Goal: Task Accomplishment & Management: Use online tool/utility

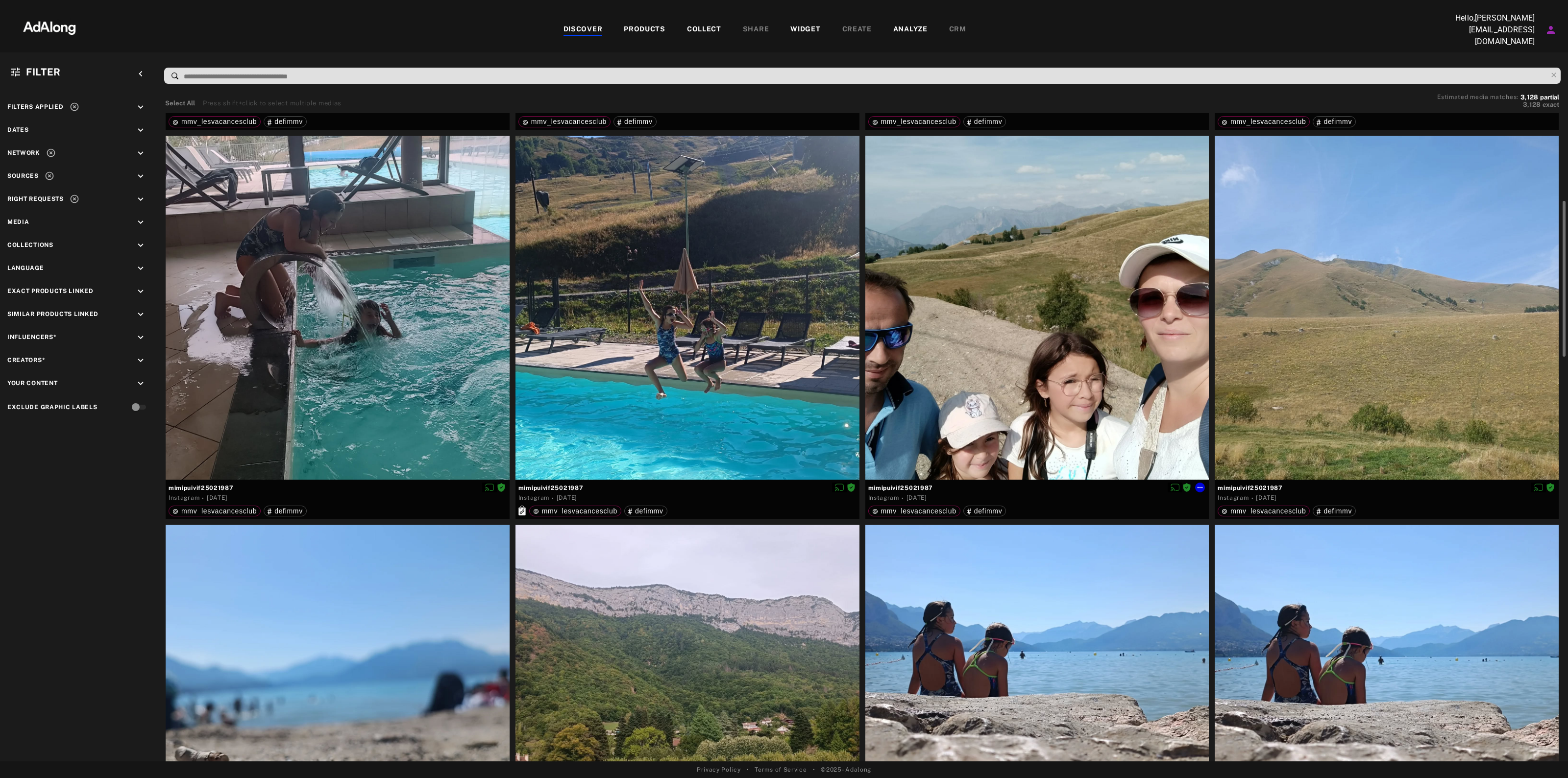
scroll to position [184, 0]
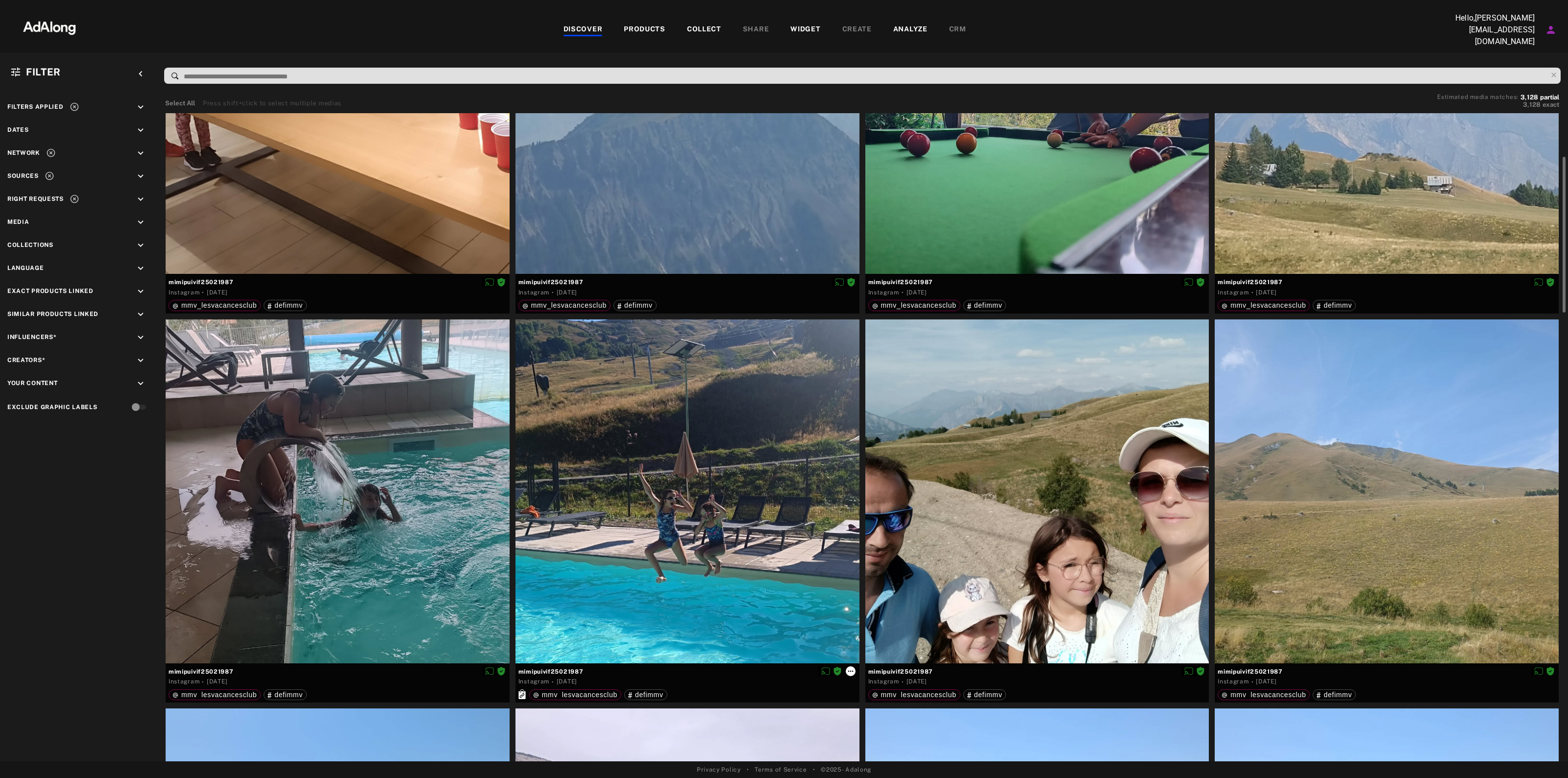
click at [852, 667] on icon at bounding box center [850, 671] width 8 height 8
click at [864, 681] on span "Collect" at bounding box center [864, 679] width 19 height 7
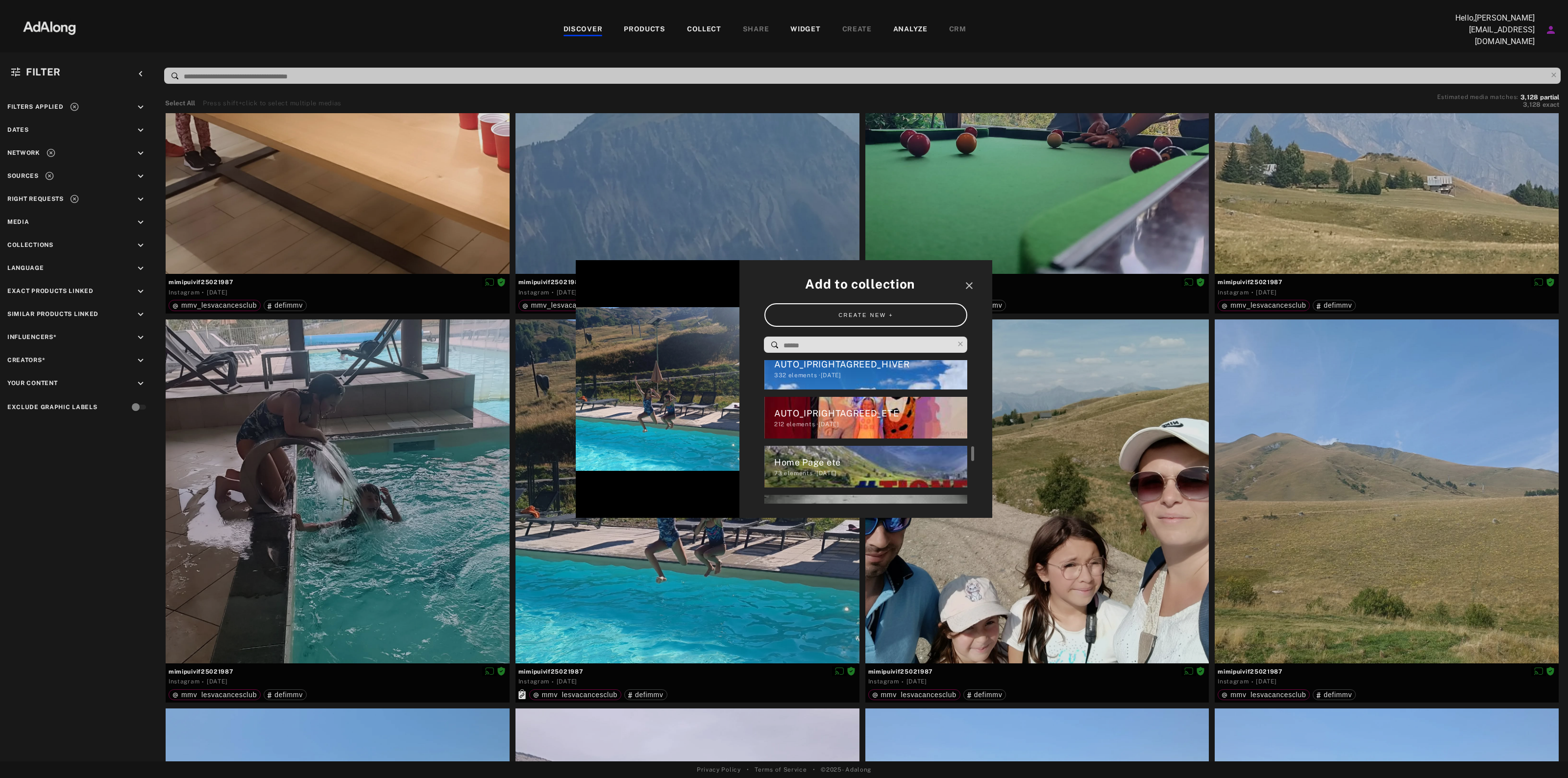
scroll to position [1378, 0]
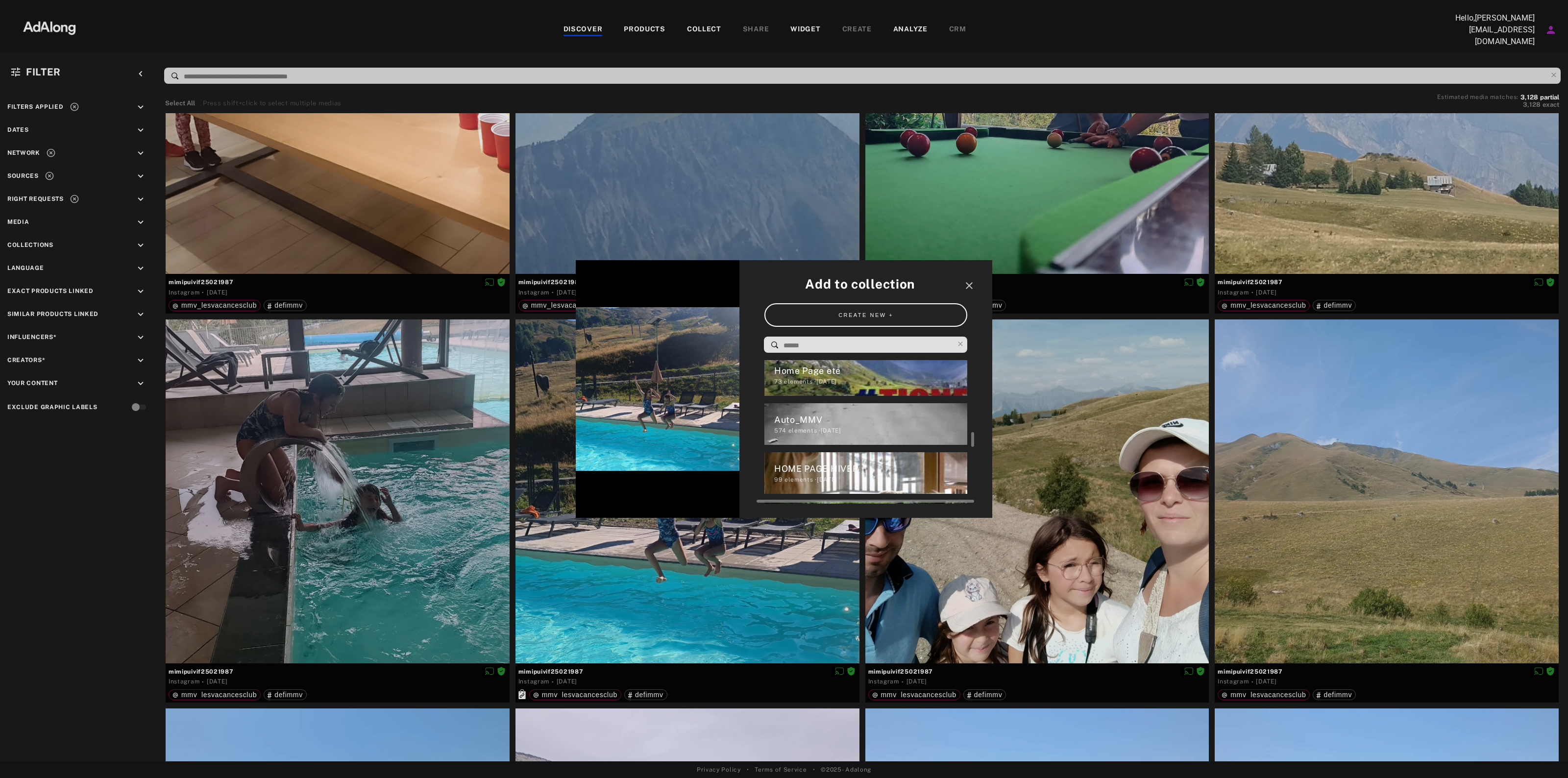
click at [866, 370] on div "Home Page ete" at bounding box center [871, 371] width 193 height 13
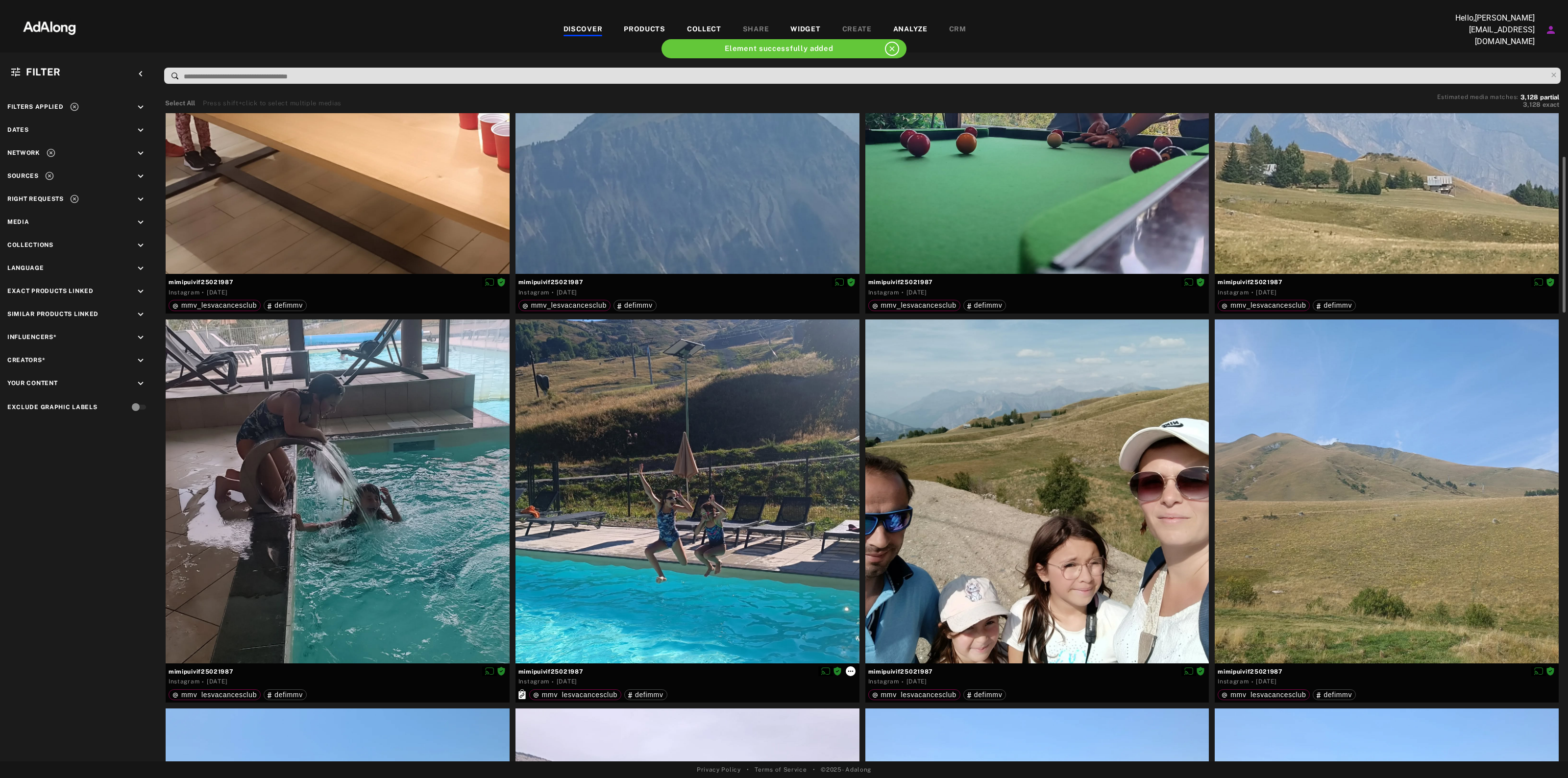
click at [848, 667] on icon at bounding box center [850, 671] width 8 height 8
click at [887, 725] on span "Link products" at bounding box center [872, 725] width 36 height 7
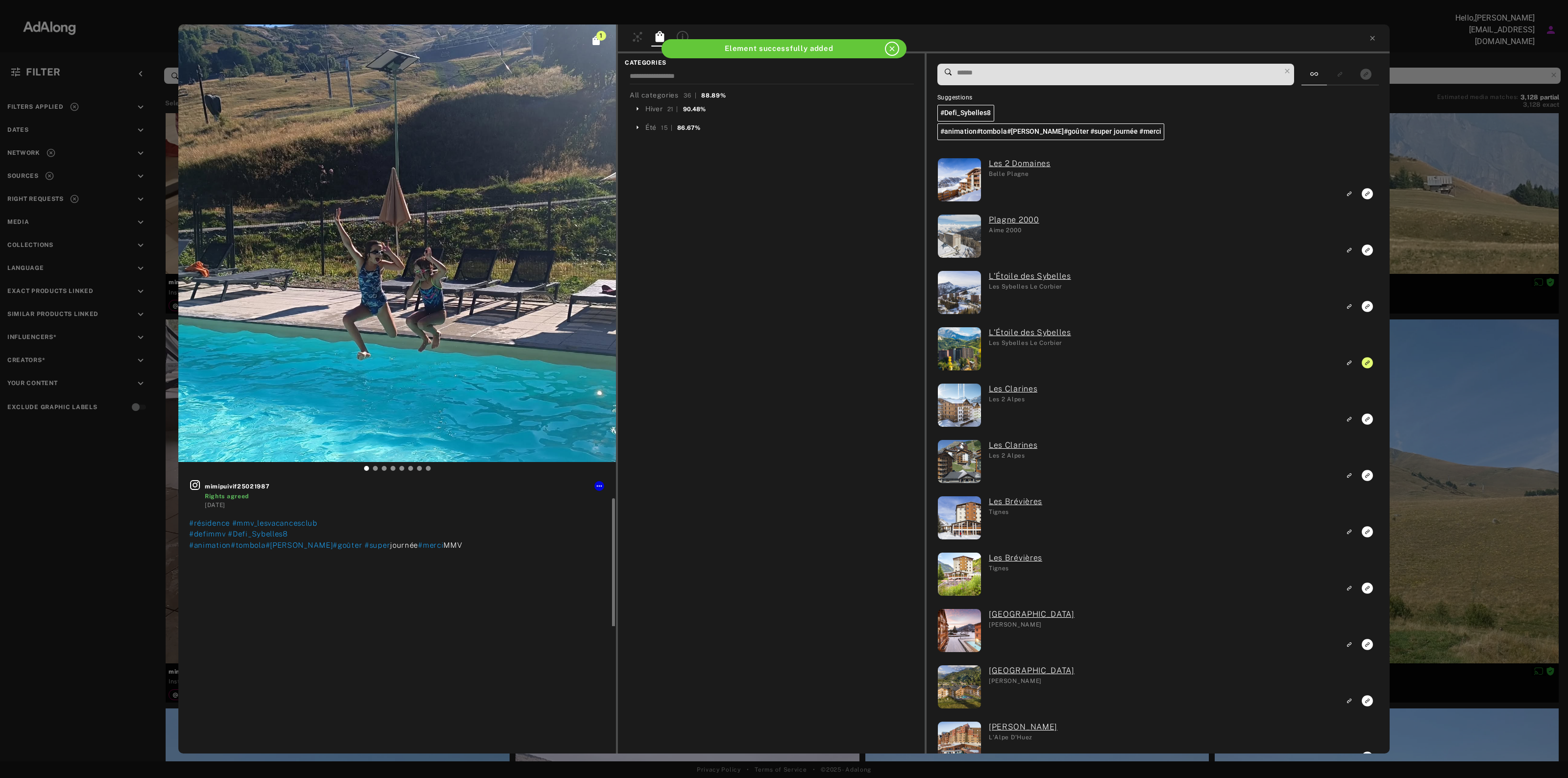
scroll to position [9, 0]
click at [650, 131] on div "Été" at bounding box center [650, 128] width 11 height 10
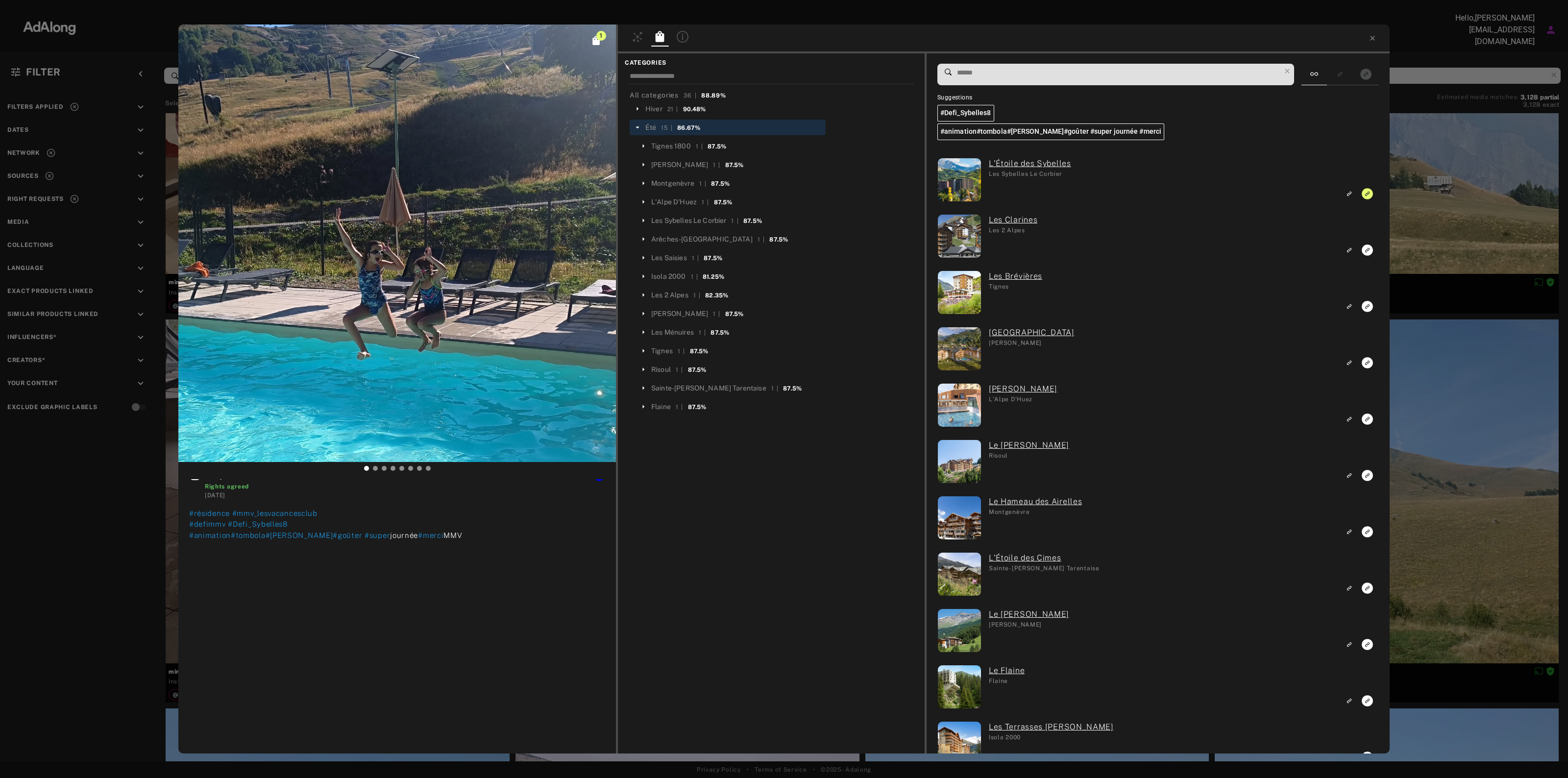
click at [647, 218] on icon at bounding box center [643, 220] width 9 height 9
click at [672, 238] on div "L'Étoile des Sybelles" at bounding box center [690, 239] width 66 height 10
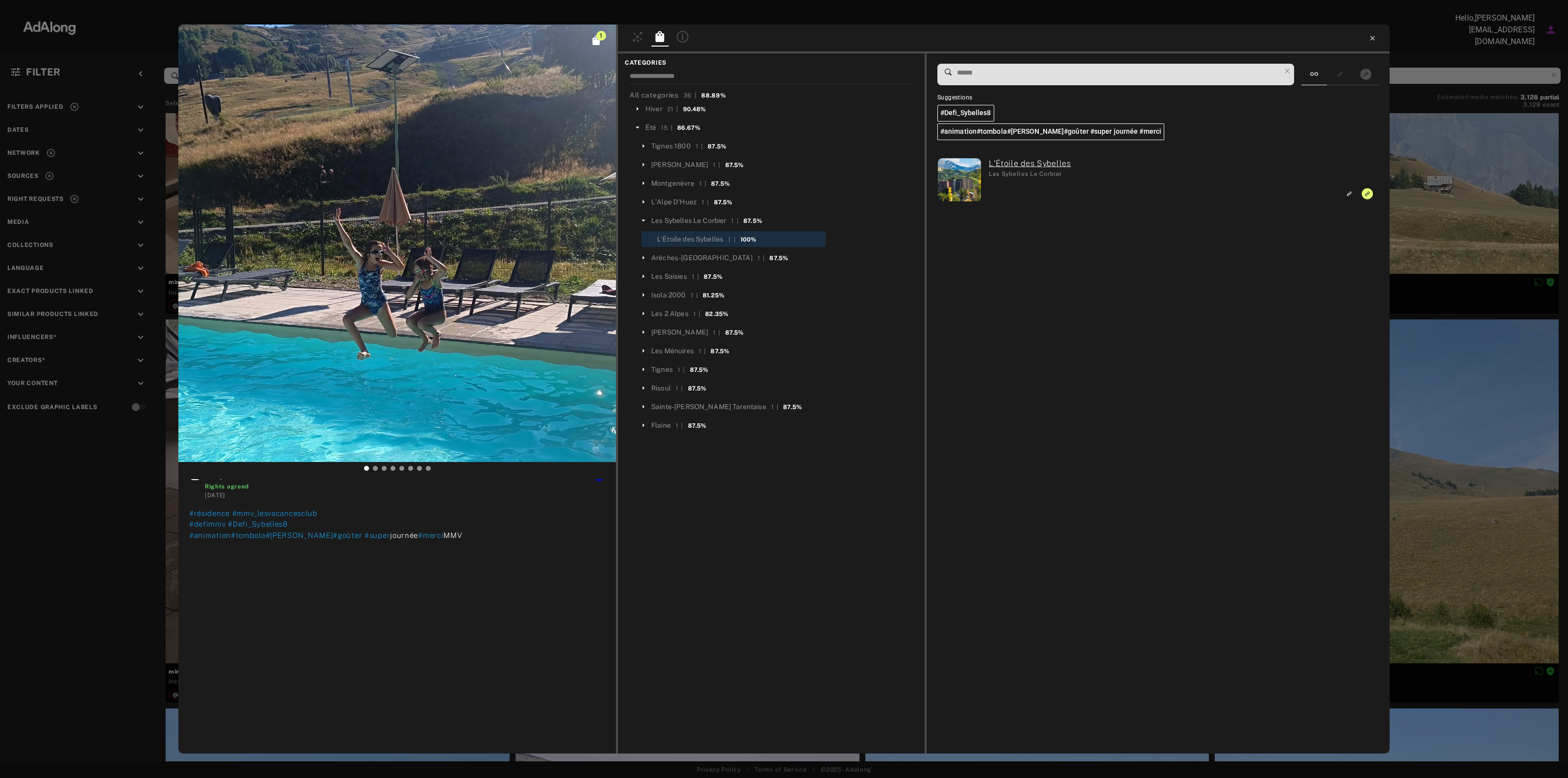
click at [1372, 39] on icon at bounding box center [1372, 38] width 8 height 8
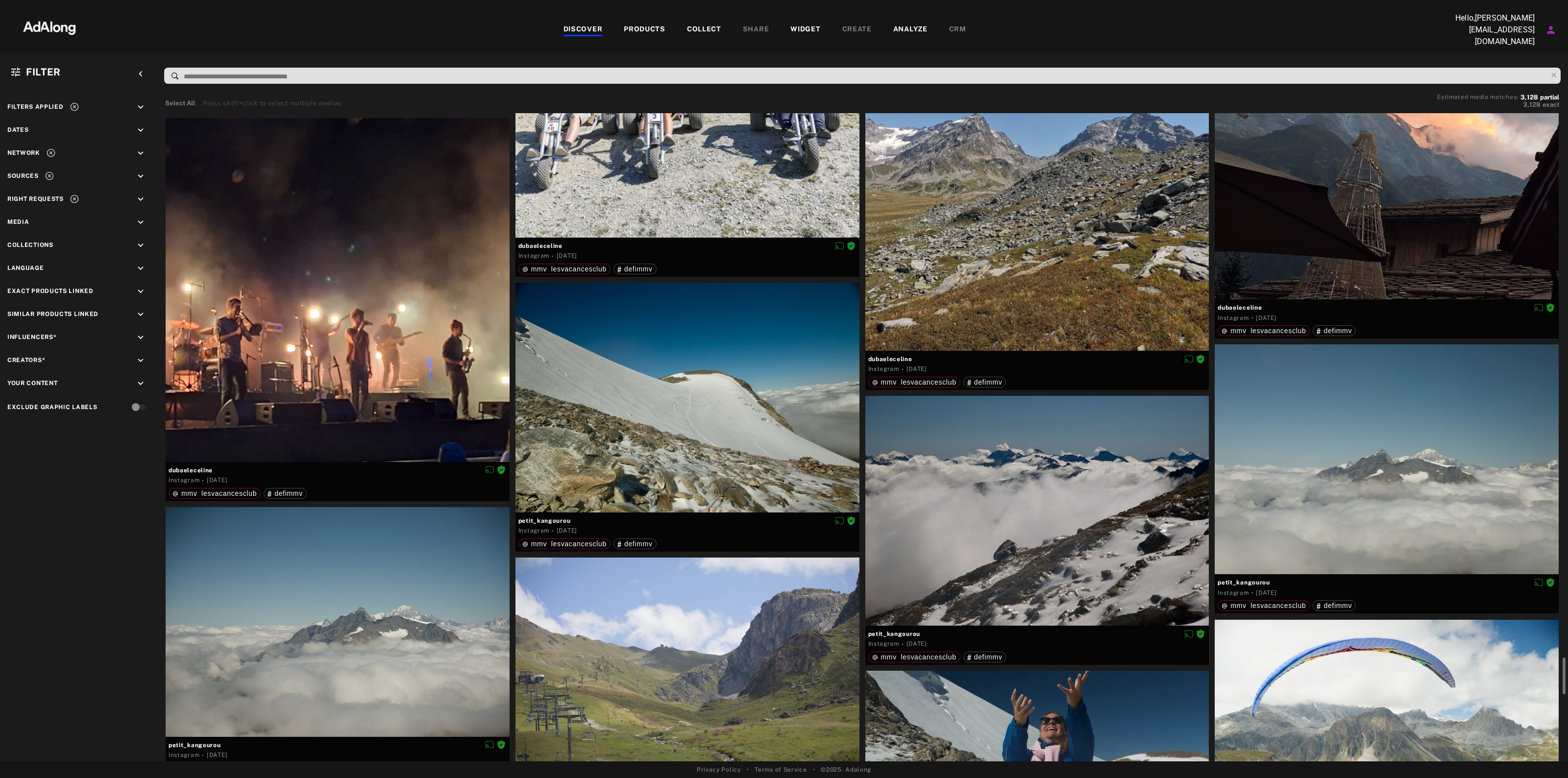
scroll to position [6369, 0]
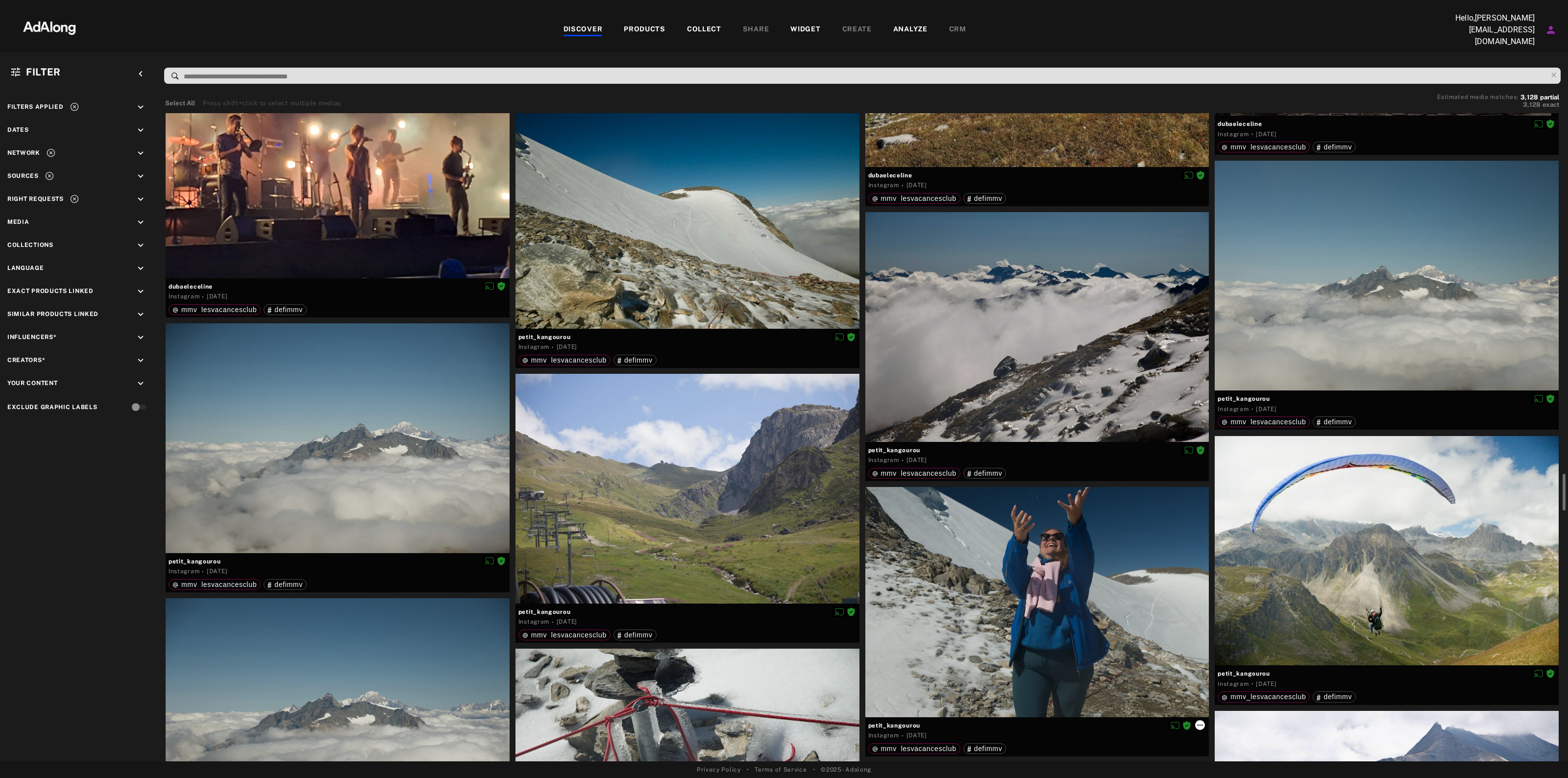
click at [1204, 721] on icon at bounding box center [1200, 725] width 8 height 8
click at [1224, 693] on li "Collect" at bounding box center [1229, 693] width 65 height 15
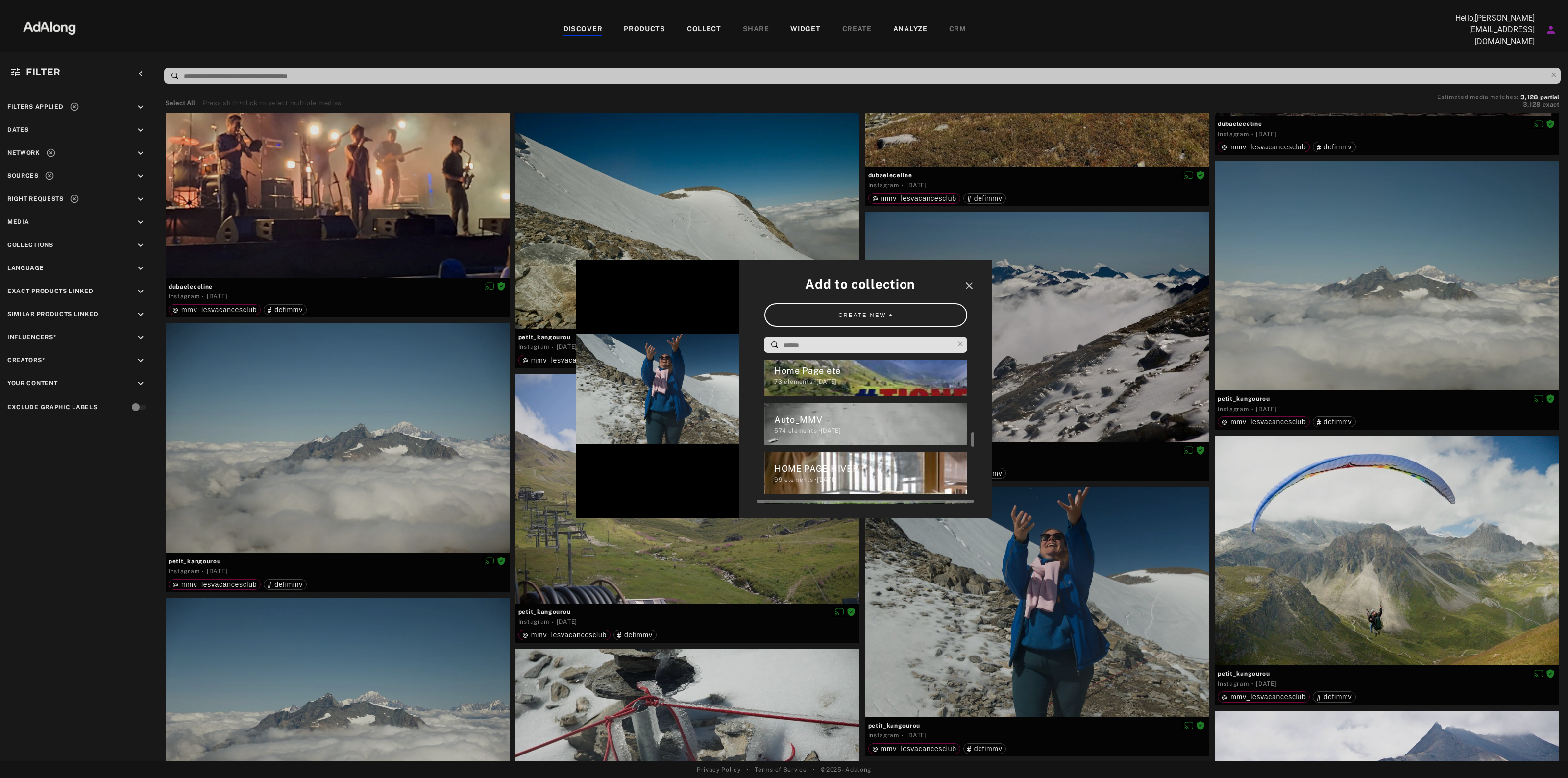
click at [876, 388] on div "Home Page ete 73 elements · [DATE]" at bounding box center [866, 374] width 204 height 42
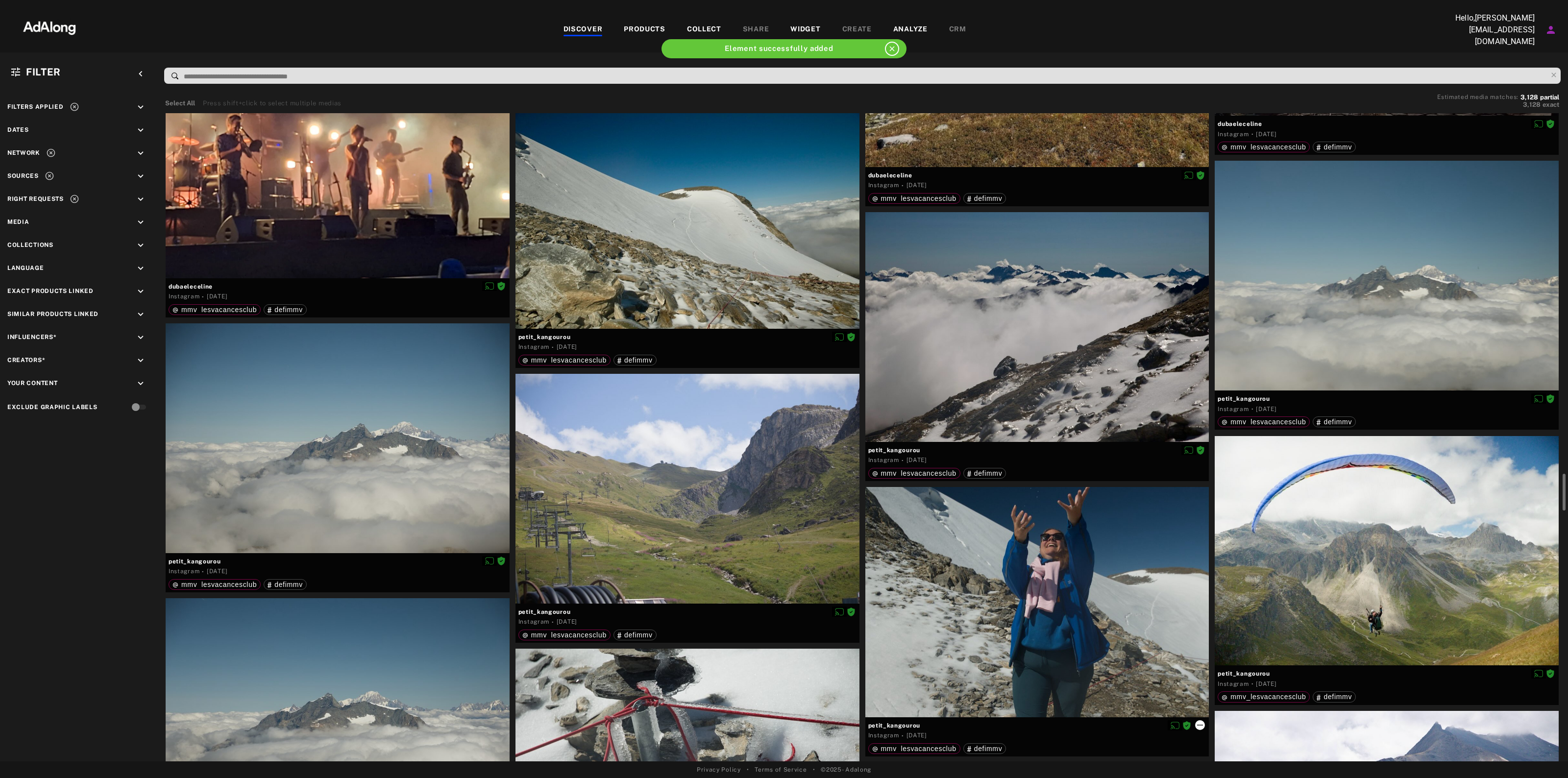
click at [1201, 723] on icon at bounding box center [1200, 725] width 8 height 8
click at [1228, 739] on span "Link products" at bounding box center [1222, 739] width 36 height 7
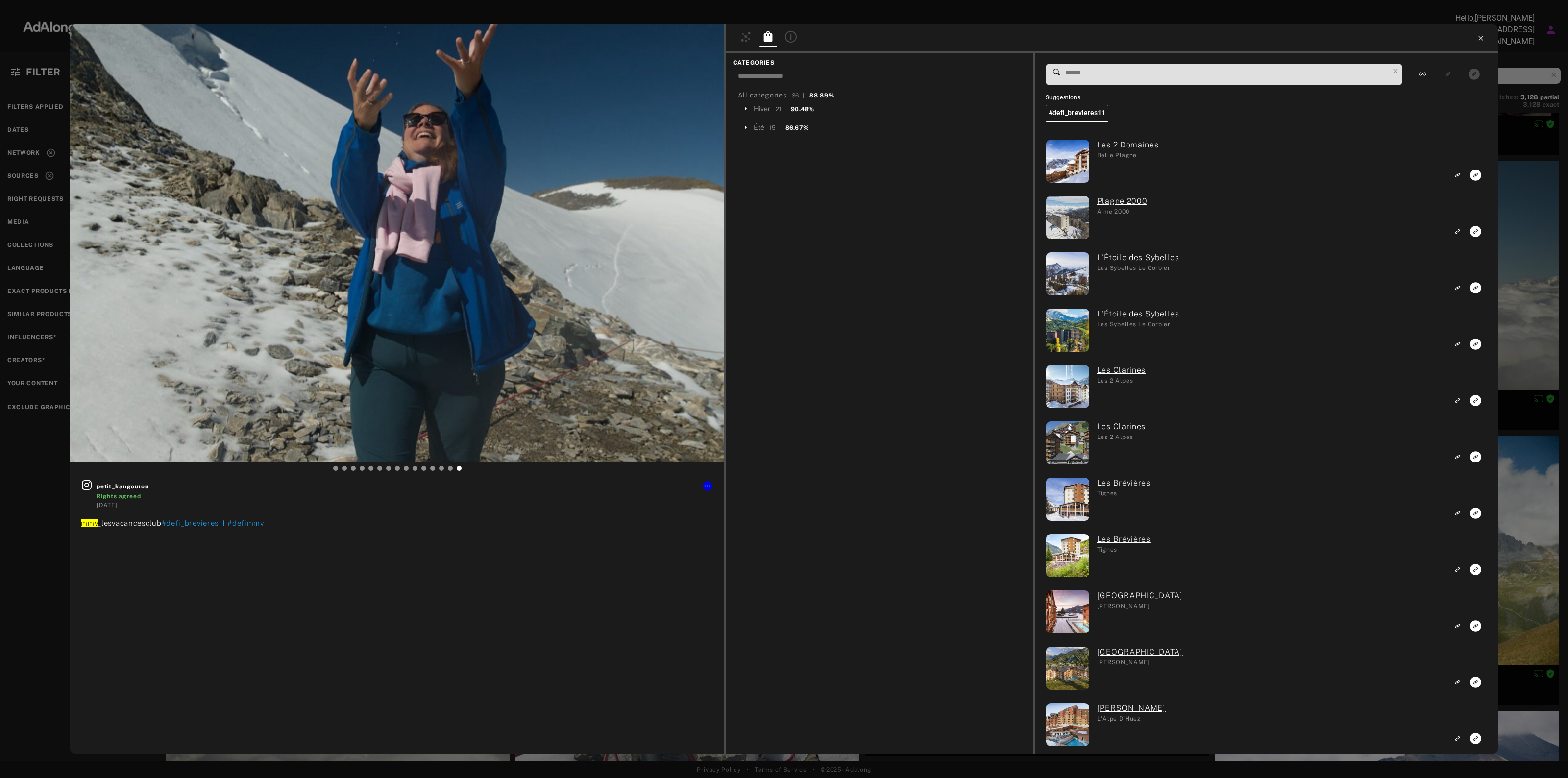
click at [1480, 40] on icon at bounding box center [1480, 38] width 8 height 8
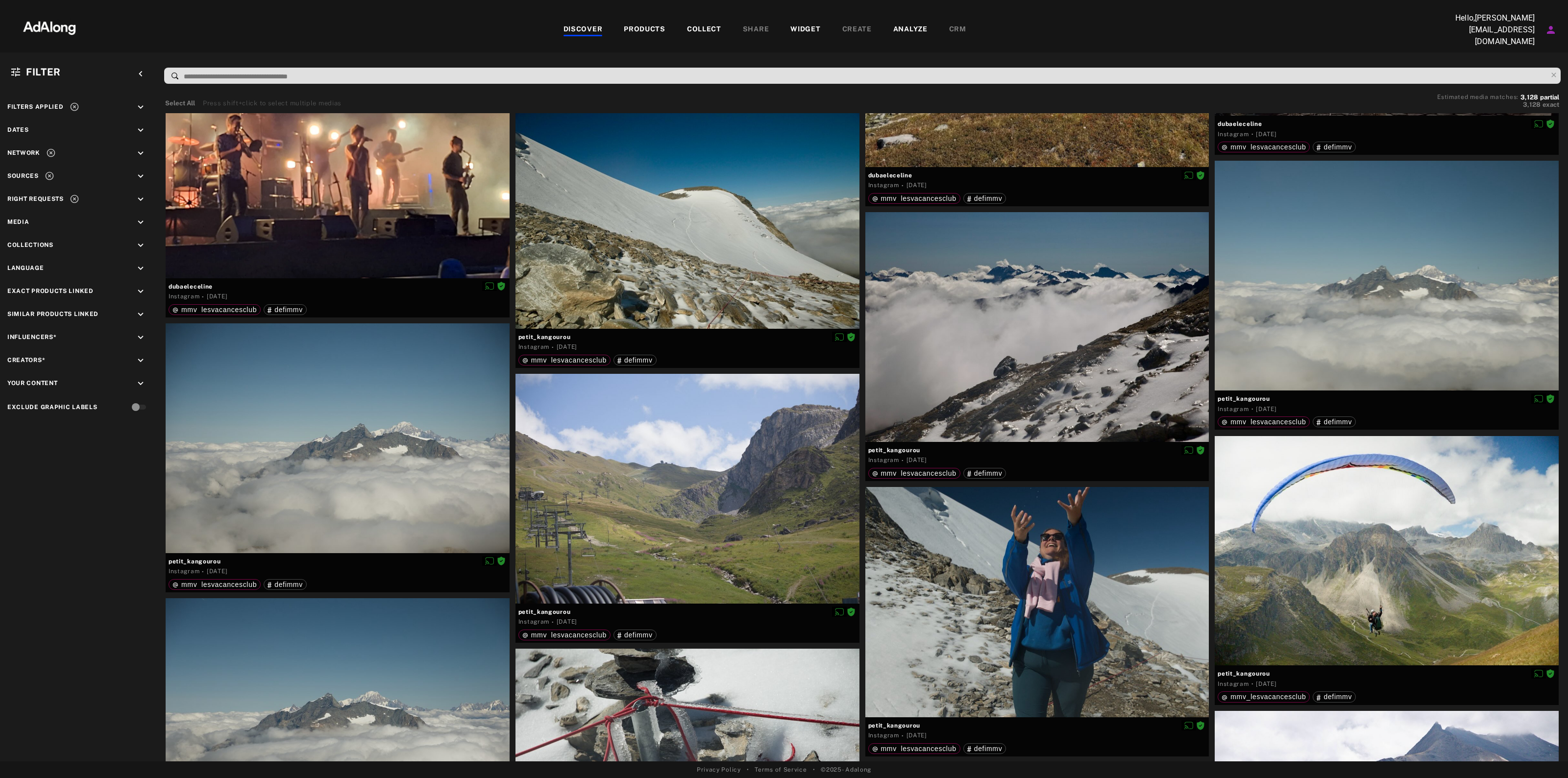
click at [859, 26] on div "CREATE" at bounding box center [857, 30] width 29 height 12
click at [750, 25] on div "SHARE" at bounding box center [756, 30] width 26 height 12
click at [753, 28] on div "SHARE" at bounding box center [756, 30] width 26 height 12
click at [694, 28] on div "COLLECT" at bounding box center [704, 30] width 34 height 12
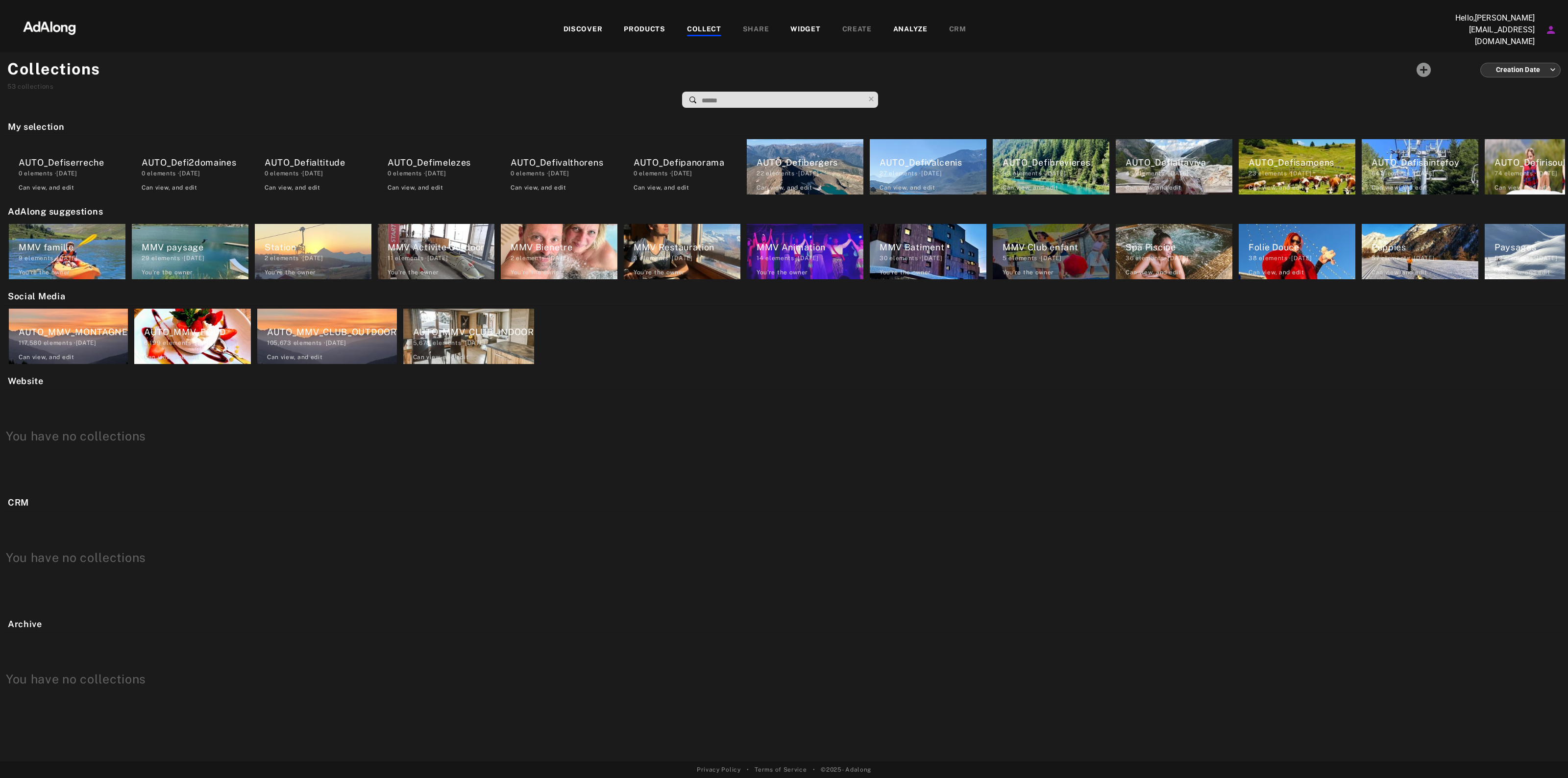
click at [806, 24] on div "WIDGET" at bounding box center [805, 30] width 30 height 12
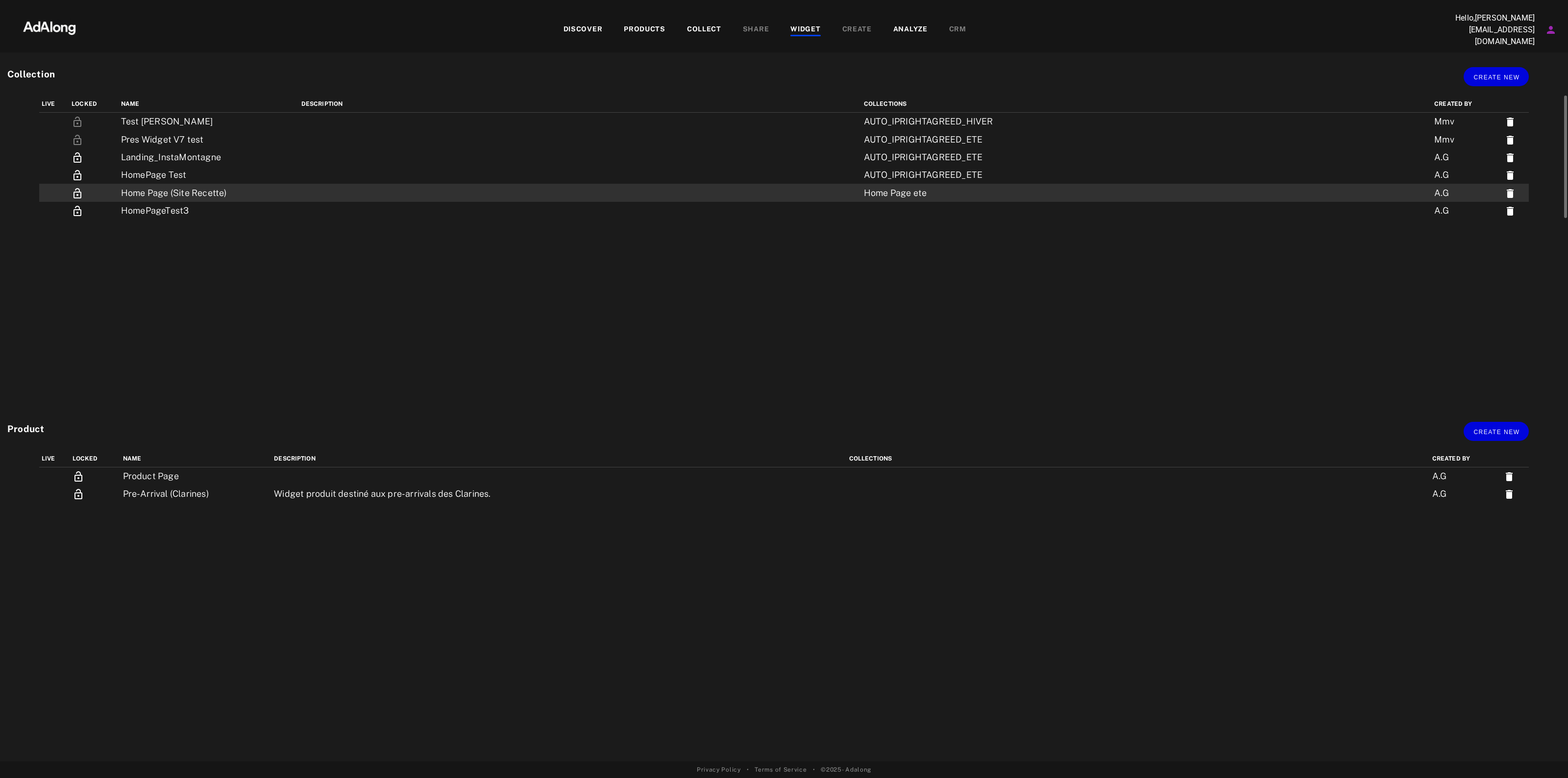
click at [904, 187] on div "Home Page ete" at bounding box center [1037, 193] width 345 height 12
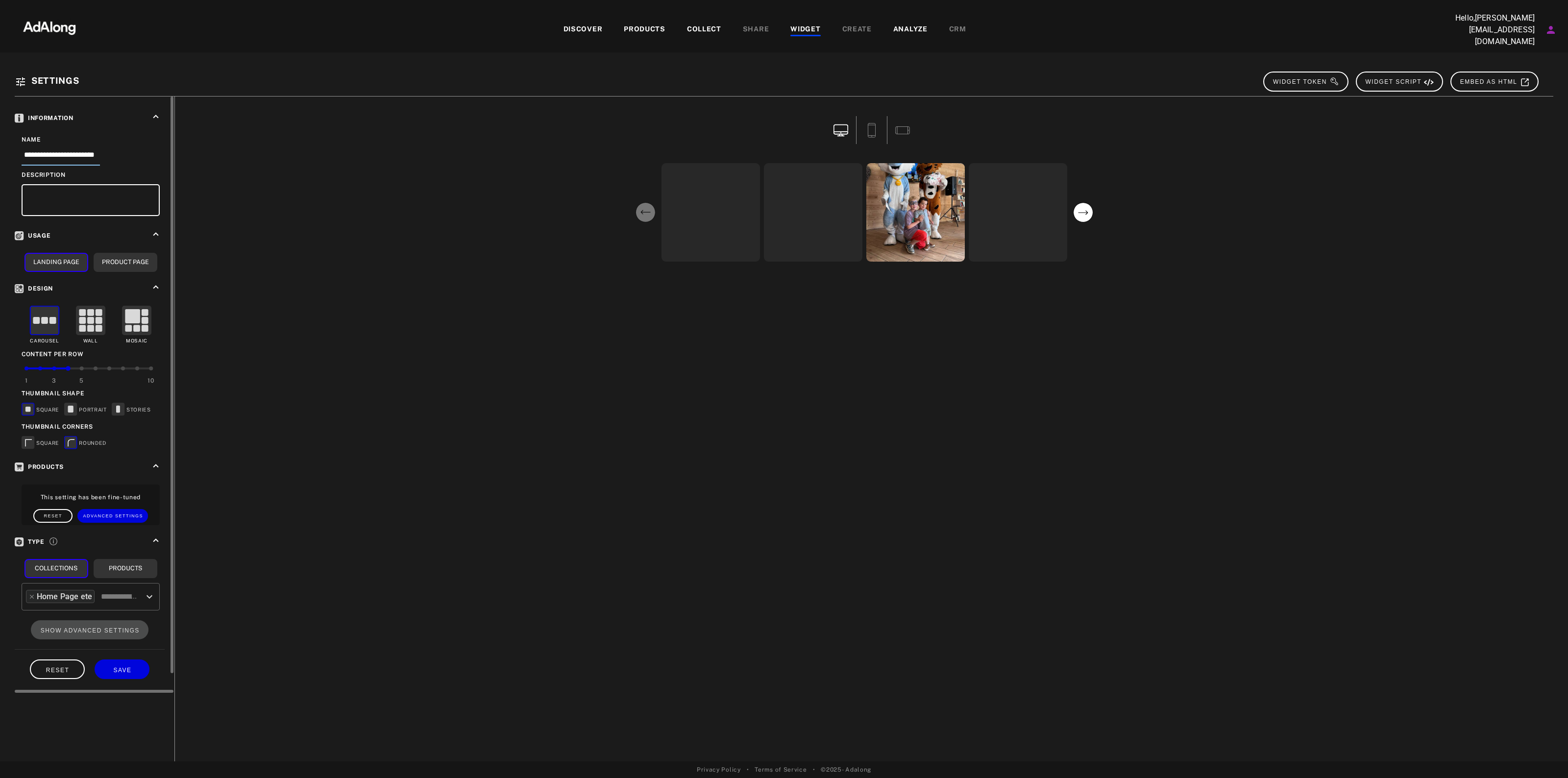
click at [74, 150] on input "**********" at bounding box center [61, 158] width 78 height 16
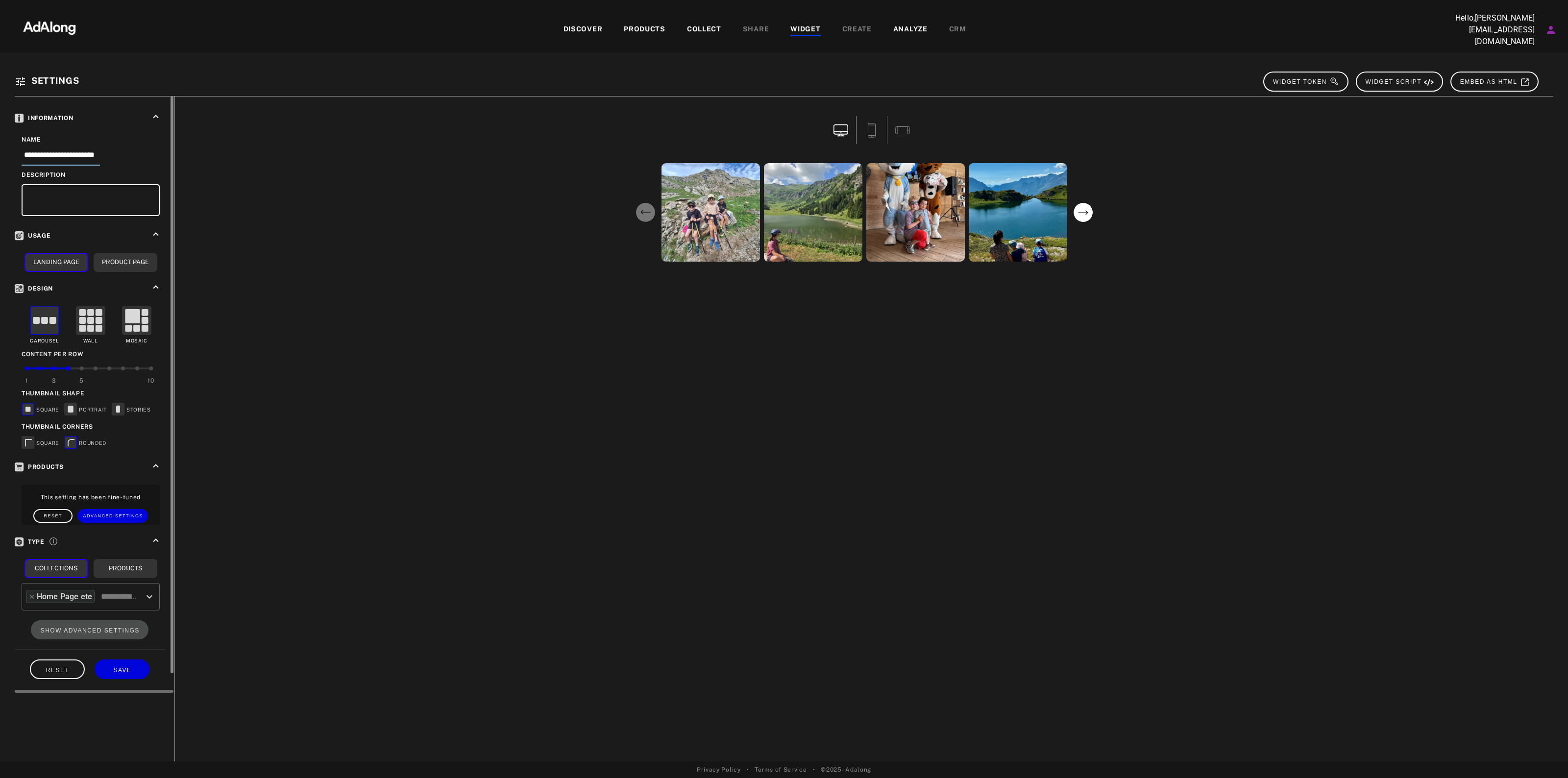
scroll to position [0, 4]
drag, startPoint x: 105, startPoint y: 150, endPoint x: 172, endPoint y: 155, distance: 67.2
click at [172, 155] on div "**********" at bounding box center [94, 395] width 160 height 597
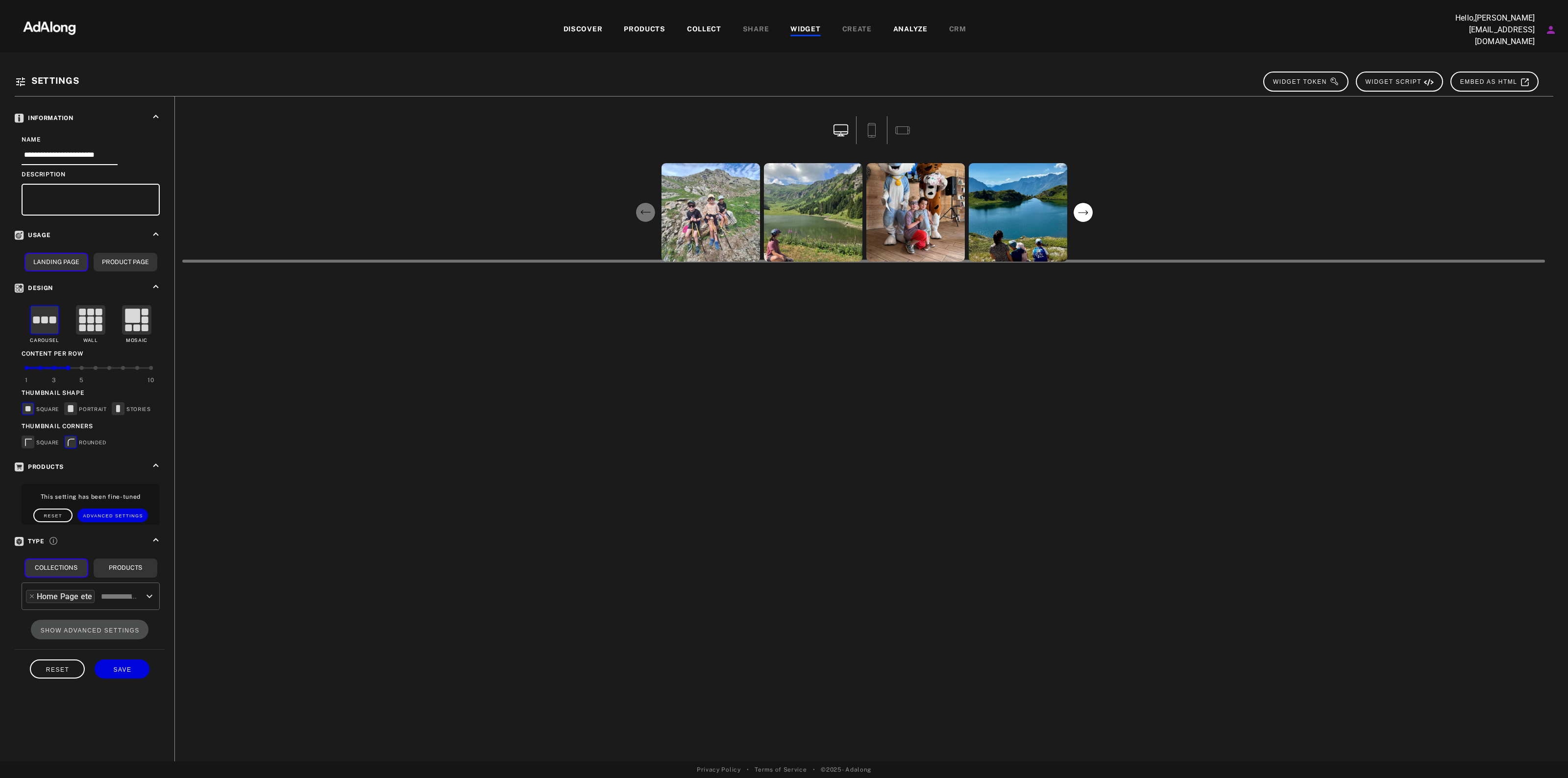
click at [197, 236] on div "deddyandco cocotte041069 hey_loisa [PERSON_NAME].nails" at bounding box center [864, 212] width 1364 height 102
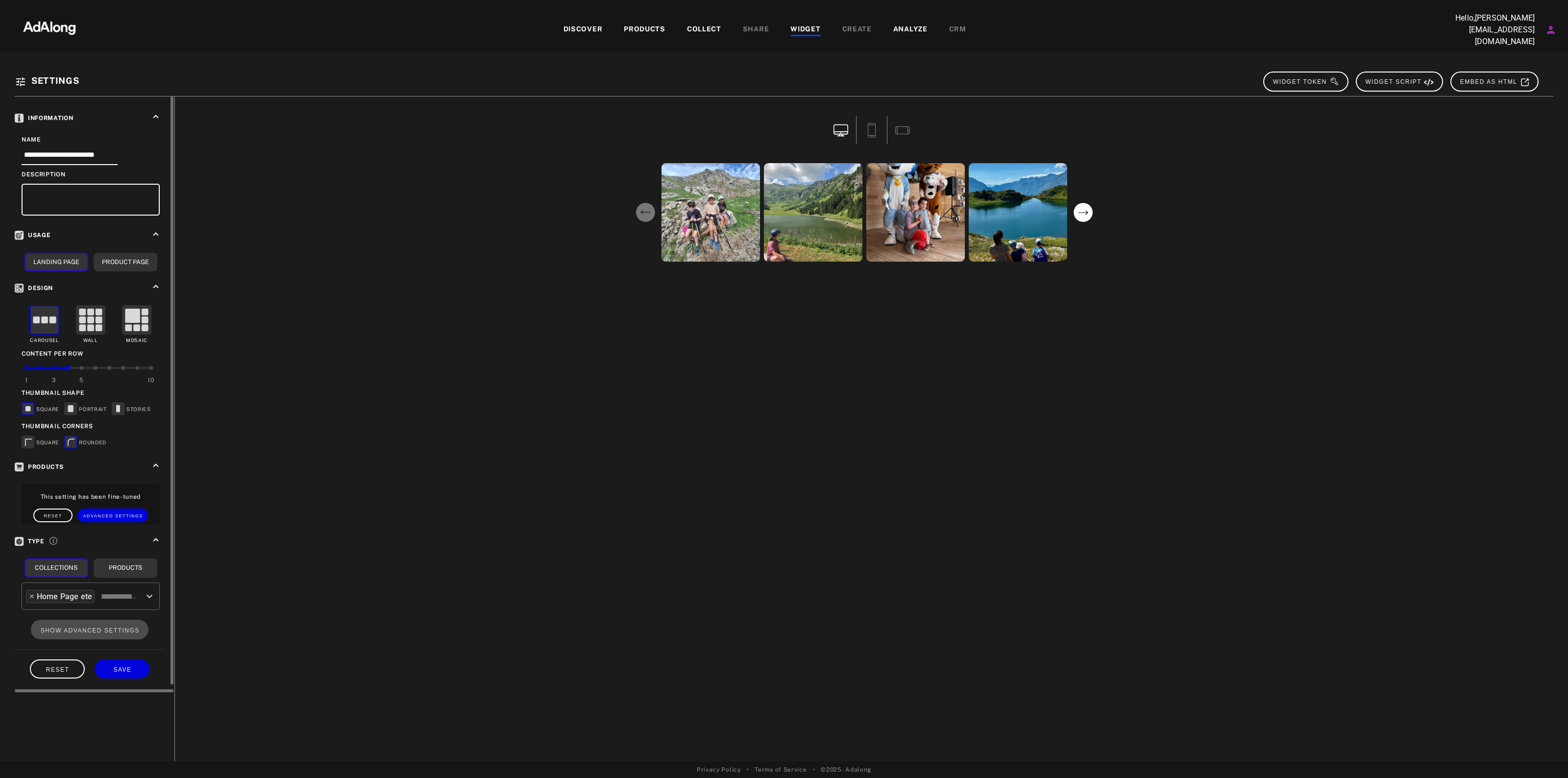
click at [31, 593] on icon at bounding box center [31, 596] width 7 height 7
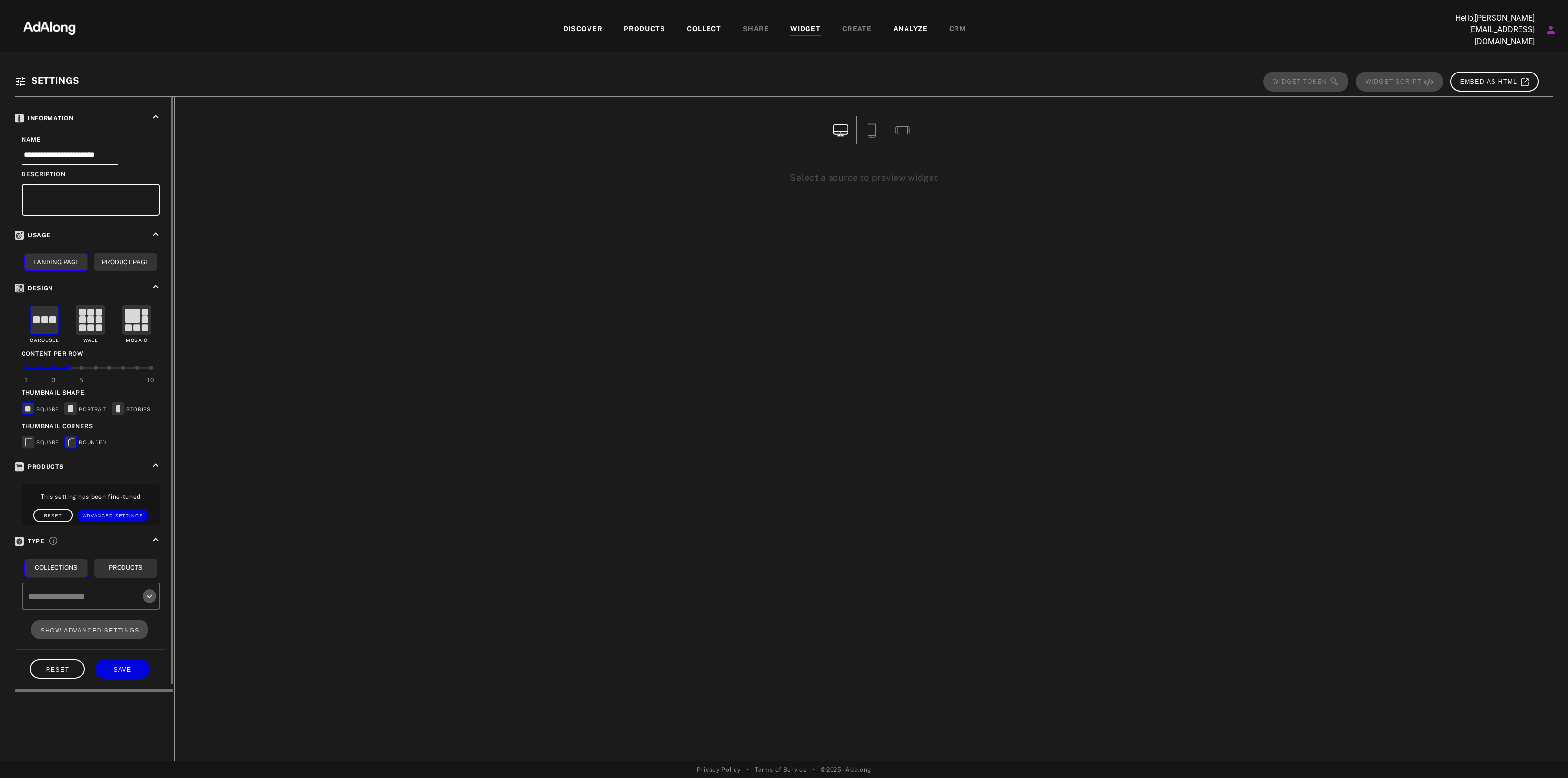
click at [150, 590] on icon "Open" at bounding box center [150, 596] width 12 height 12
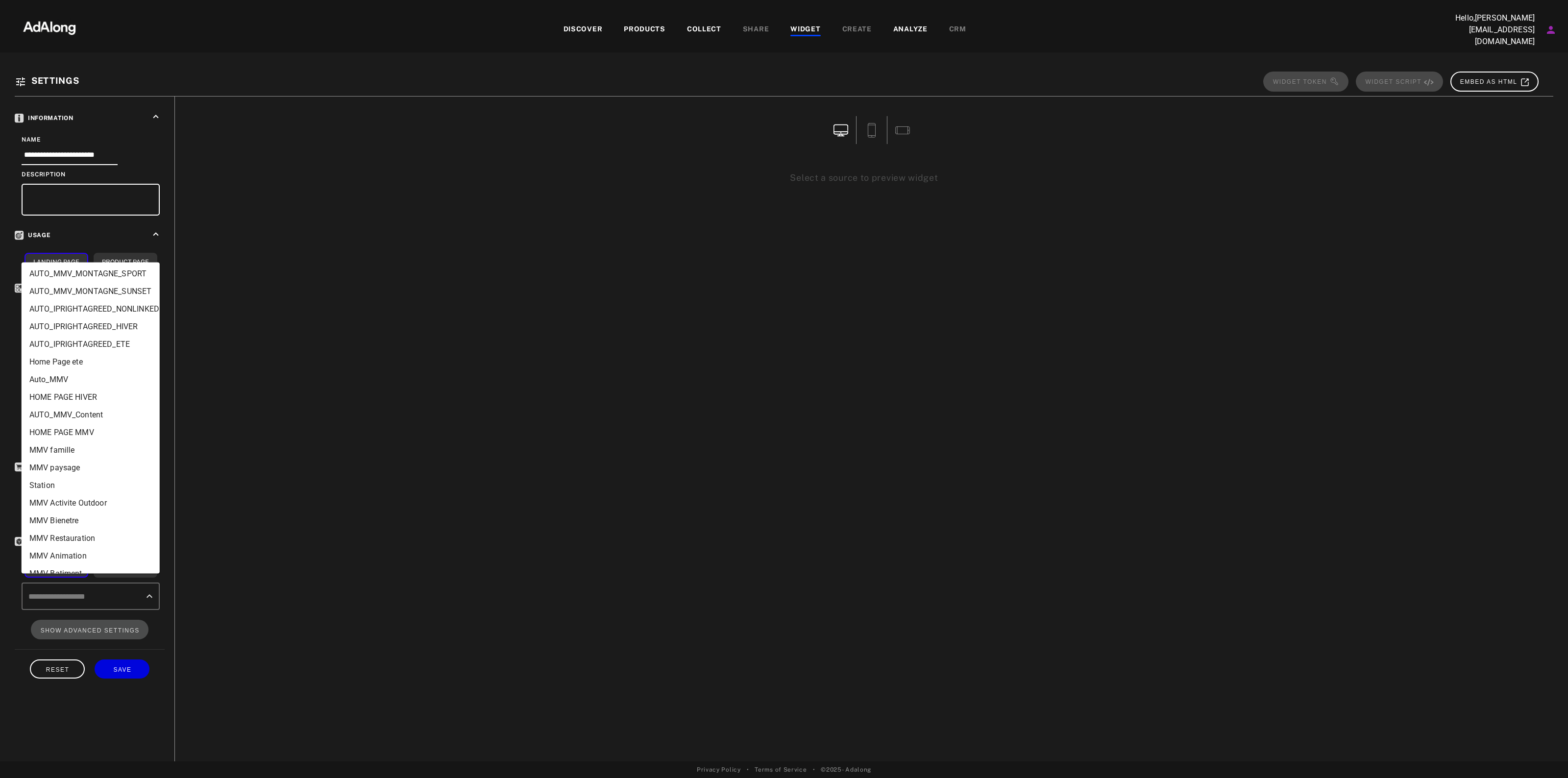
scroll to position [385, 0]
click at [114, 421] on li "HOME PAGE HIVER" at bounding box center [91, 418] width 138 height 18
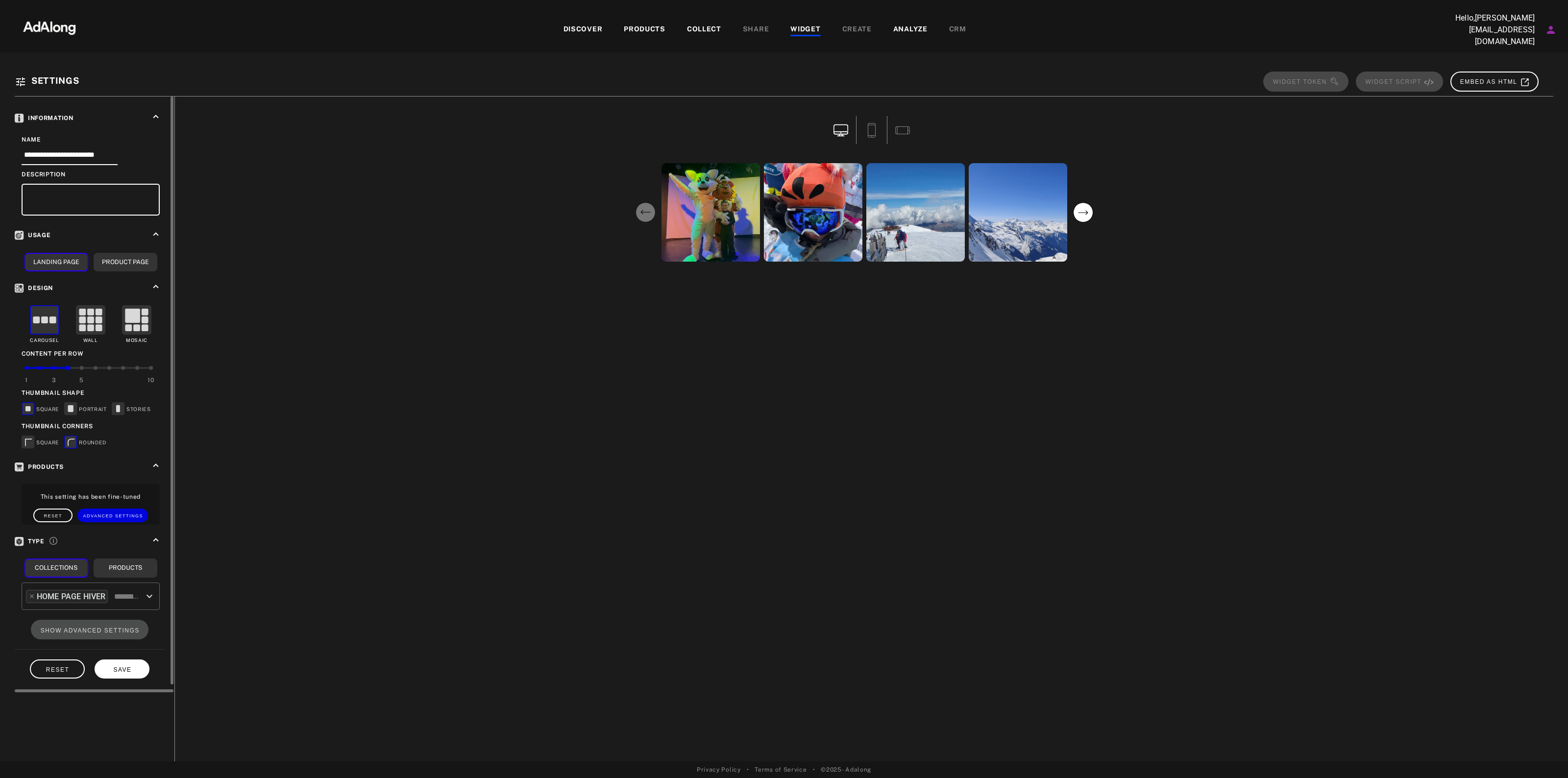
click at [124, 666] on span "SAVE" at bounding box center [122, 669] width 18 height 7
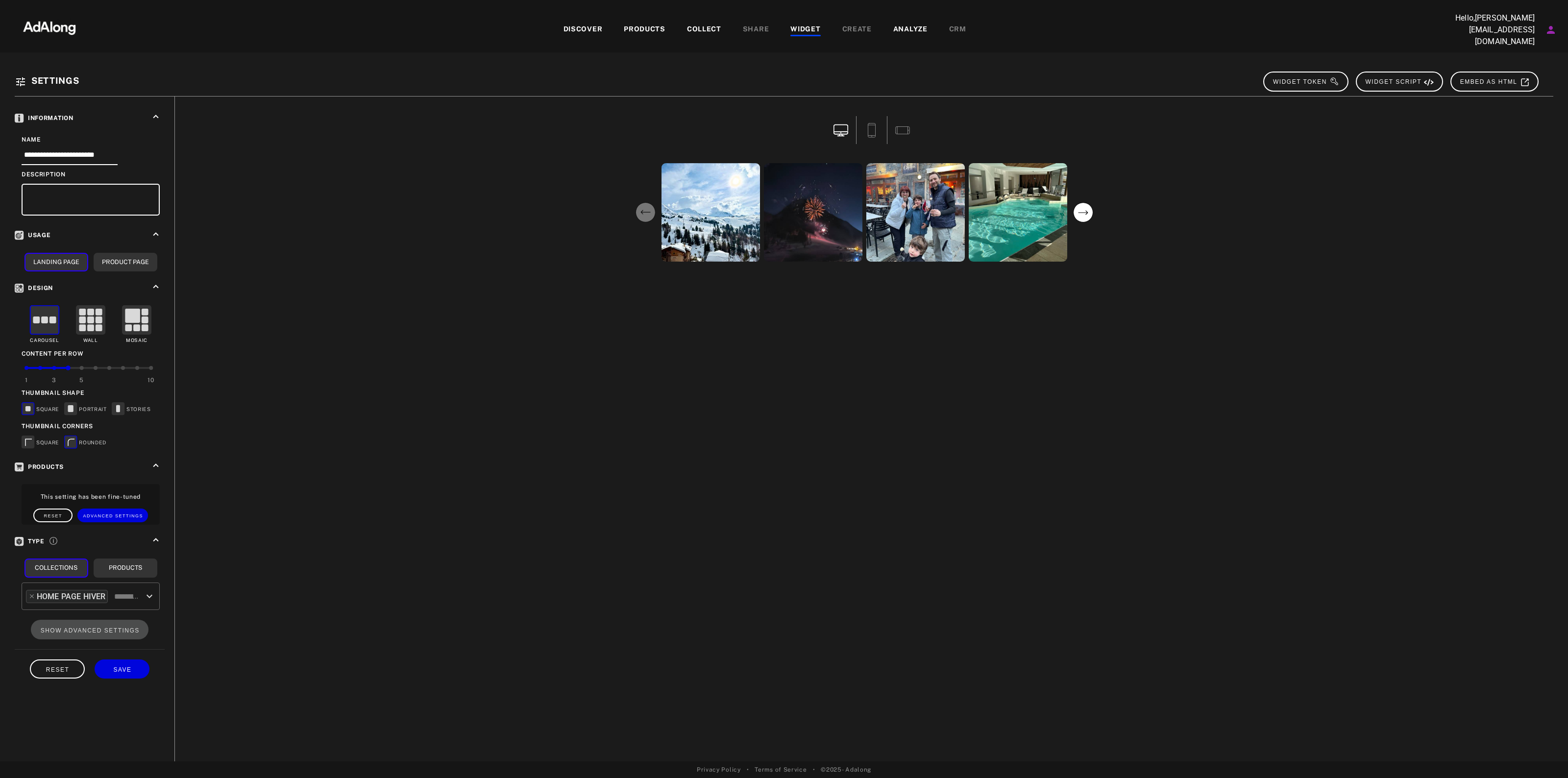
click at [722, 24] on div "COLLECT" at bounding box center [704, 30] width 56 height 12
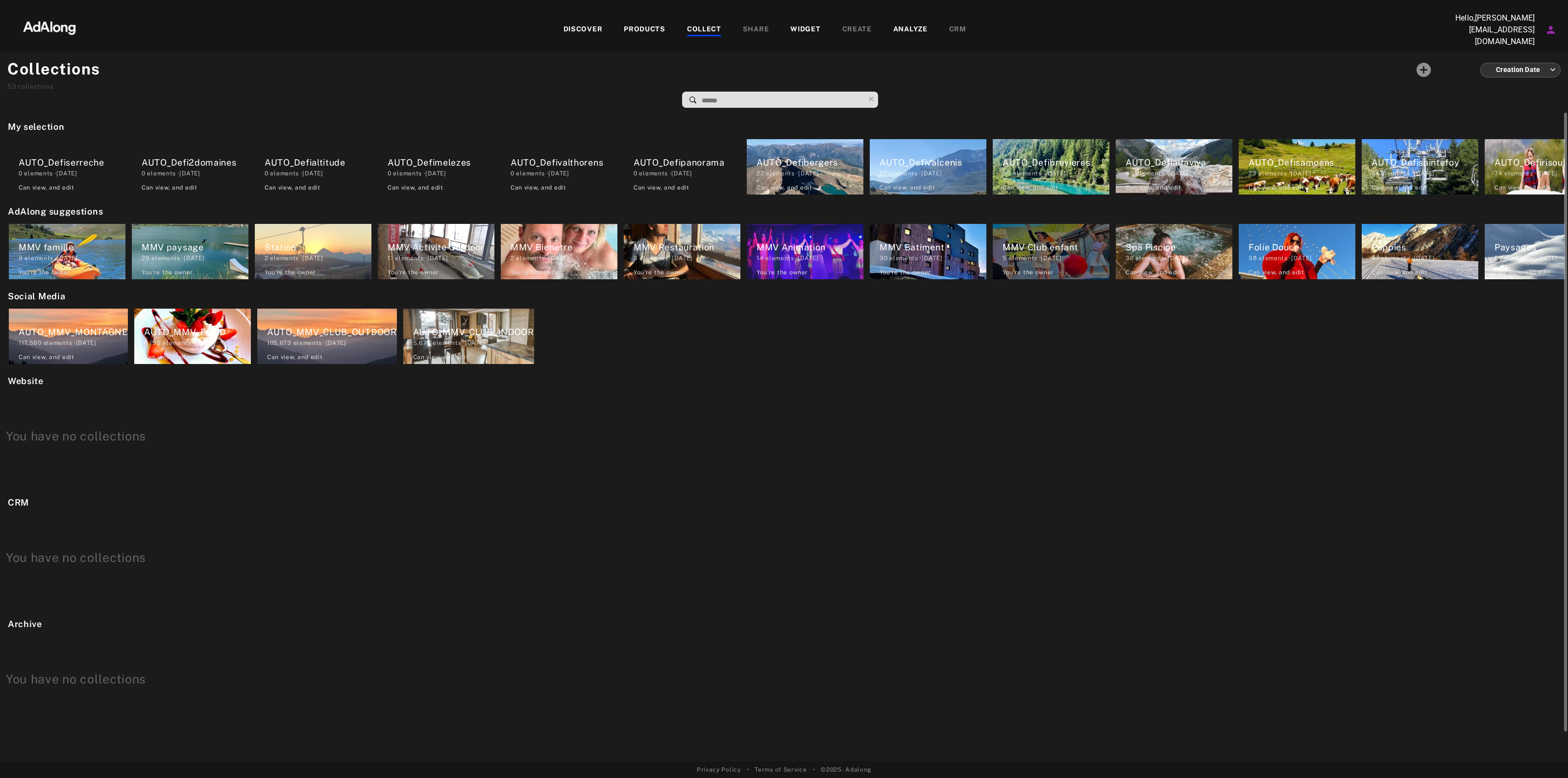
scroll to position [0, 1561]
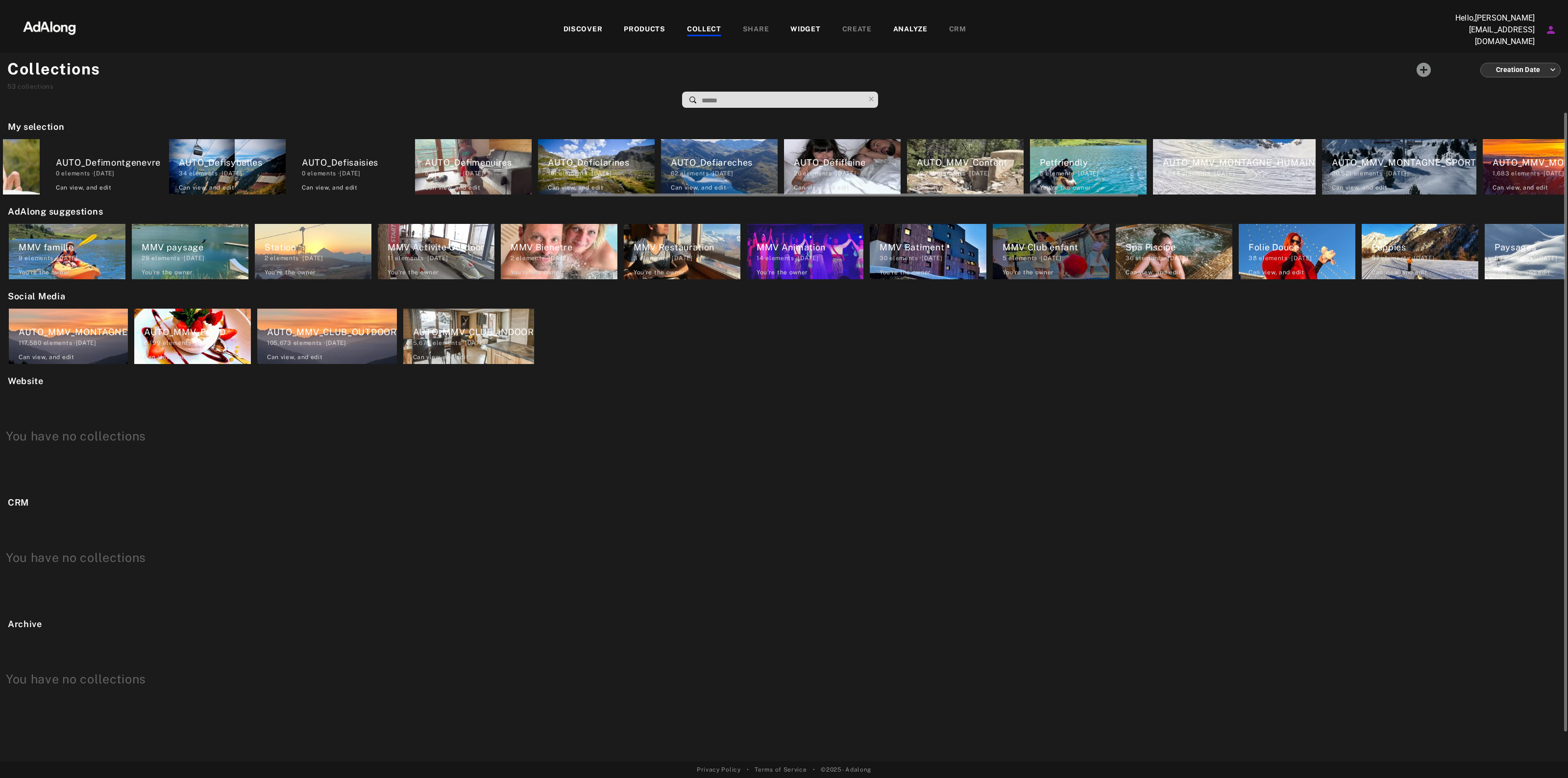
drag, startPoint x: 1545, startPoint y: 190, endPoint x: 1318, endPoint y: 177, distance: 227.4
click at [1261, 191] on div at bounding box center [785, 193] width 1562 height 7
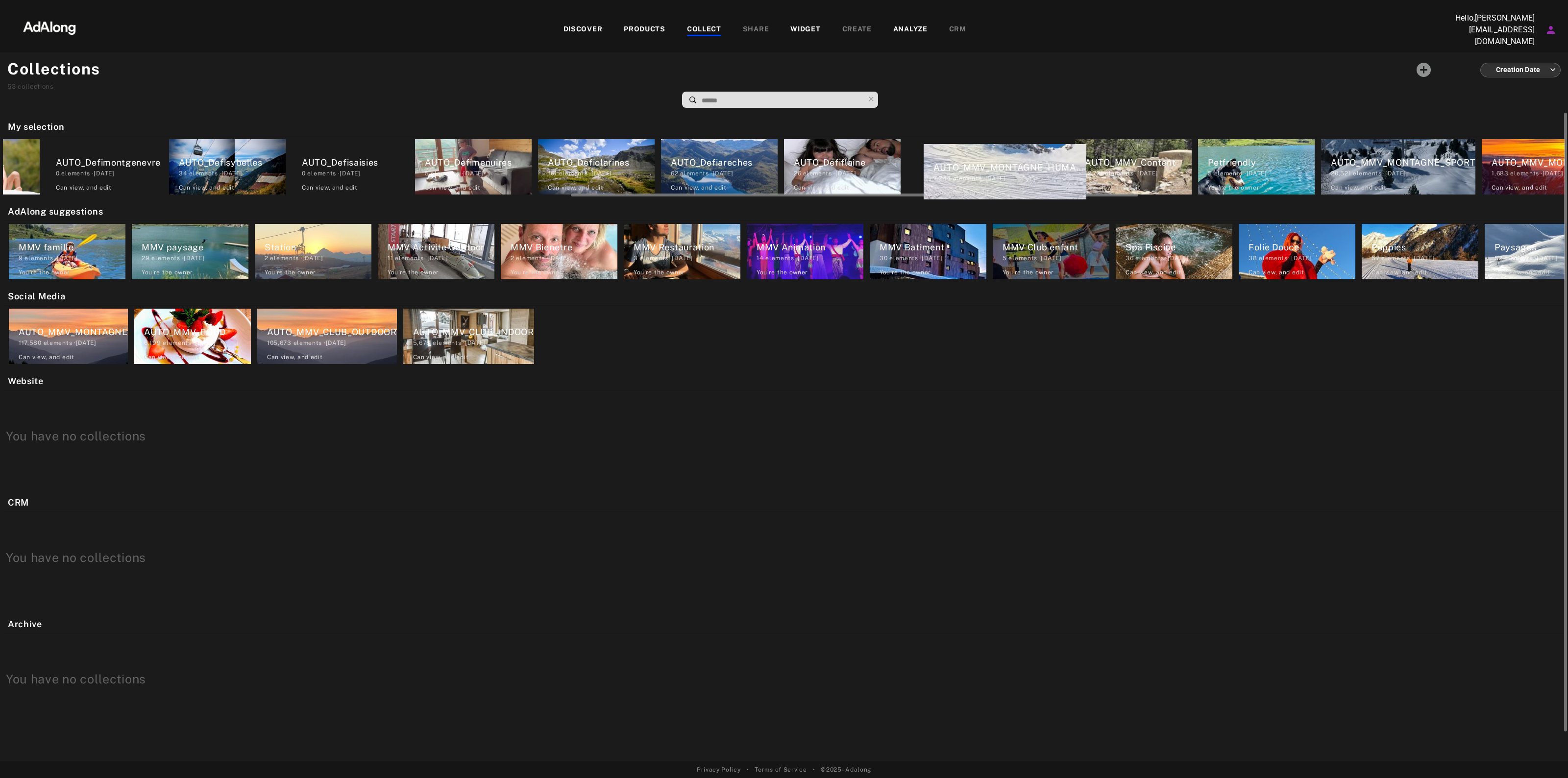
drag, startPoint x: 1177, startPoint y: 163, endPoint x: 946, endPoint y: 172, distance: 231.2
click at [946, 172] on div "AUTO_Defiserreche 0 elements · [DATE] Can view , and edit AUTO_Defi2domaines 0 …" at bounding box center [784, 167] width 1562 height 61
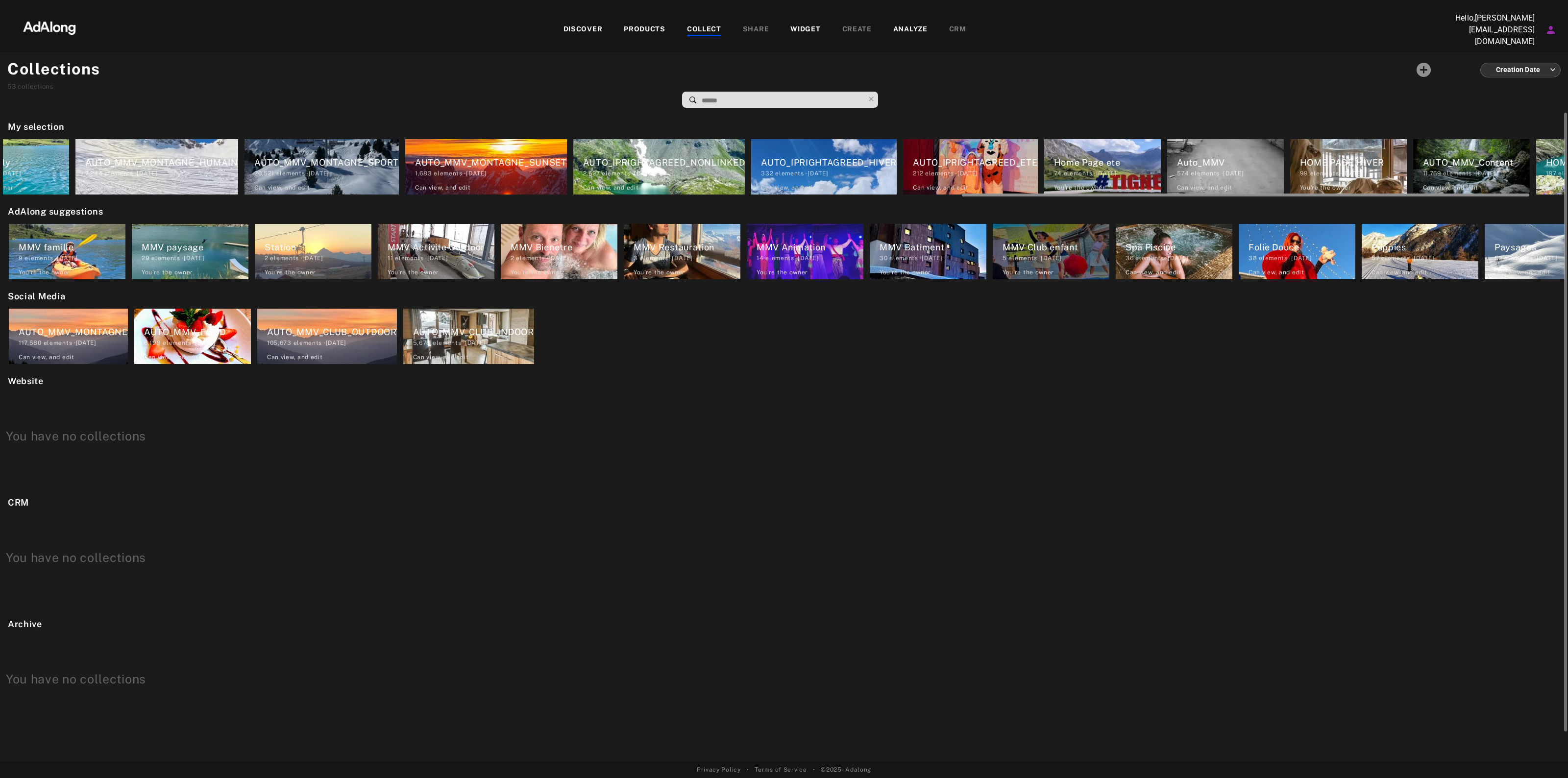
scroll to position [0, 2737]
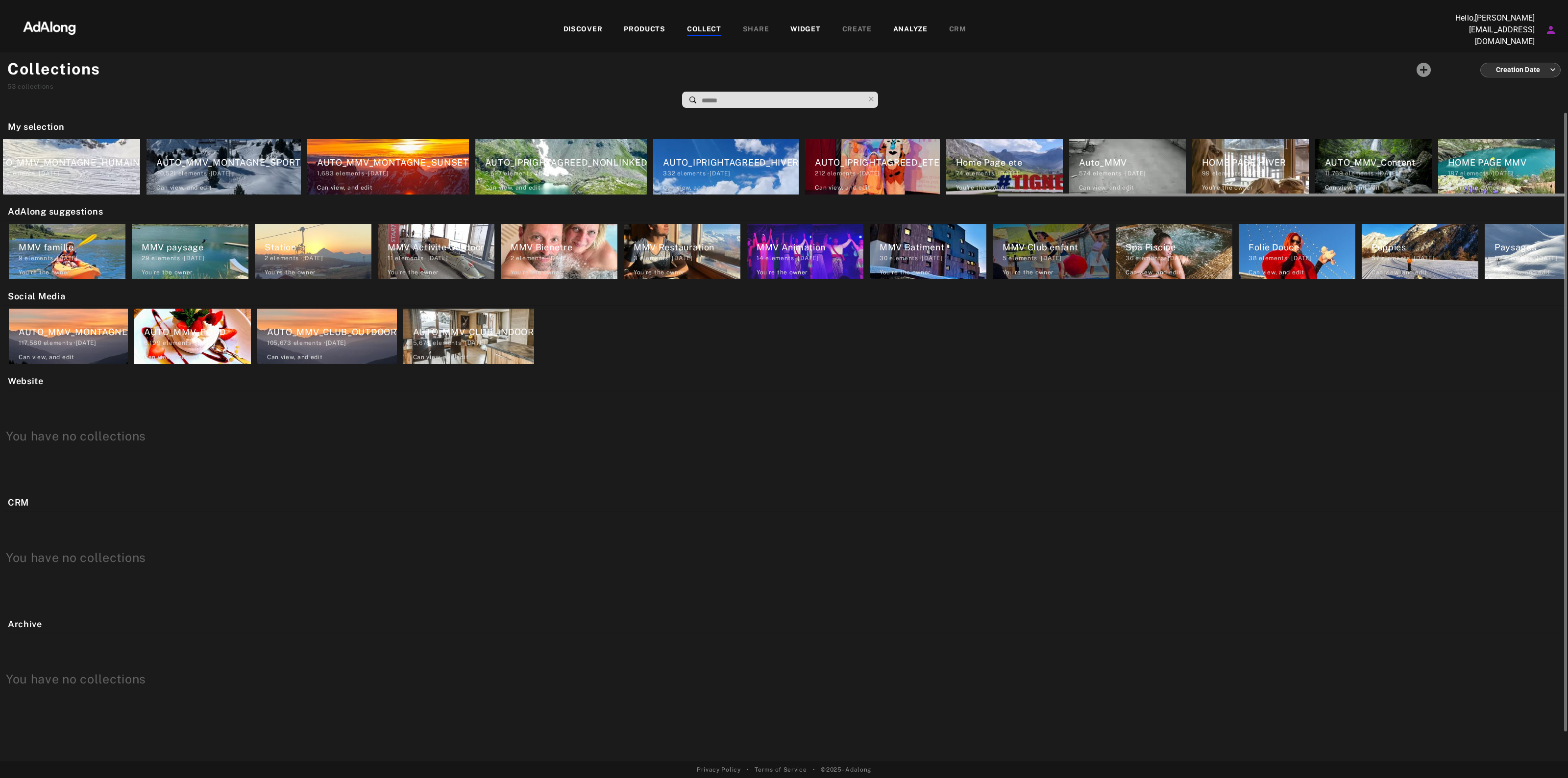
drag, startPoint x: 931, startPoint y: 192, endPoint x: 1400, endPoint y: 192, distance: 469.0
click at [1400, 193] on div at bounding box center [1281, 195] width 567 height 3
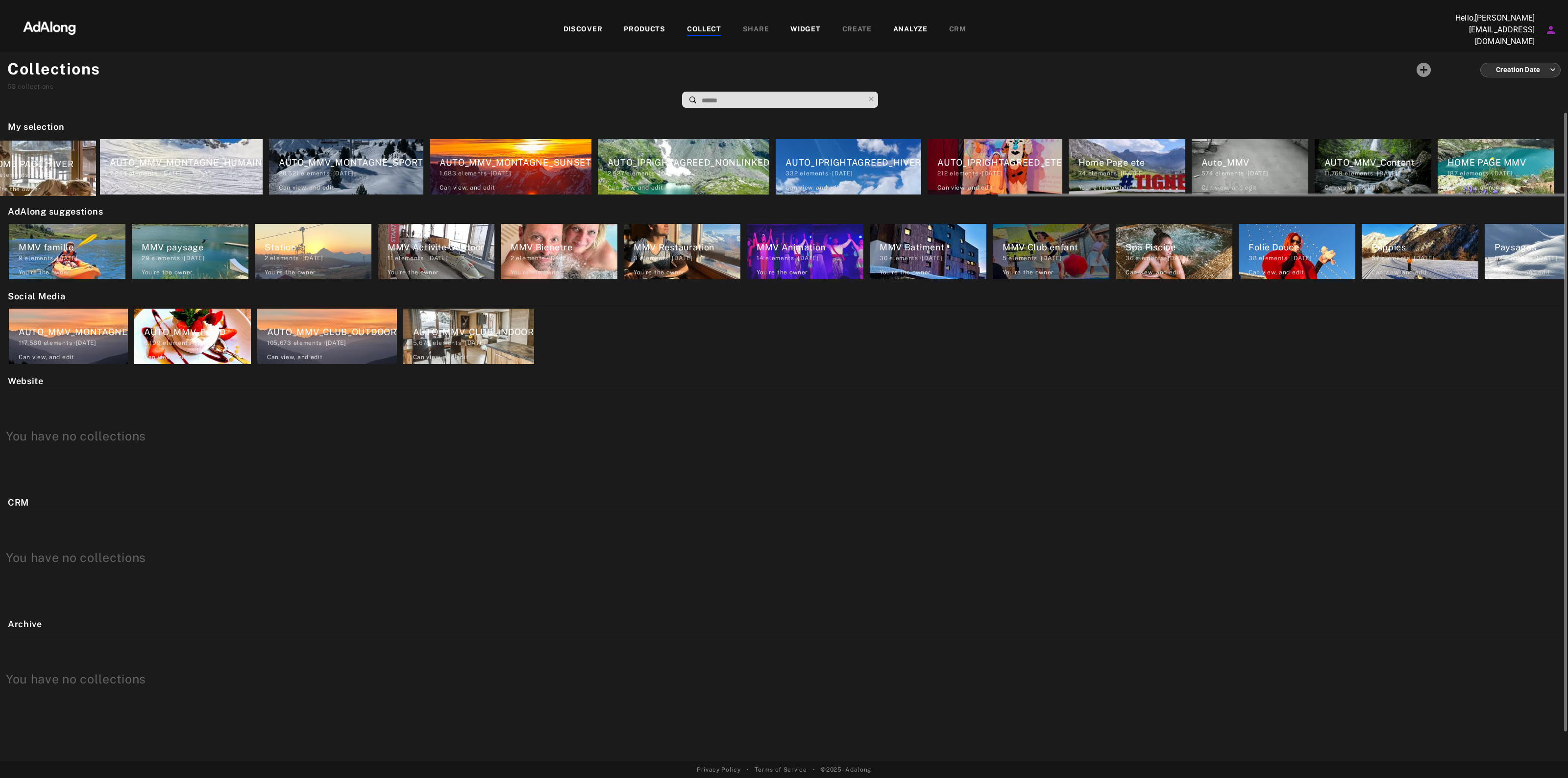
drag, startPoint x: 1235, startPoint y: 153, endPoint x: 34, endPoint y: 153, distance: 1201.0
click at [15, 155] on div "AUTO_Defiserreche 0 elements · [DATE] Can view , and edit AUTO_Defi2domaines 0 …" at bounding box center [784, 167] width 1562 height 61
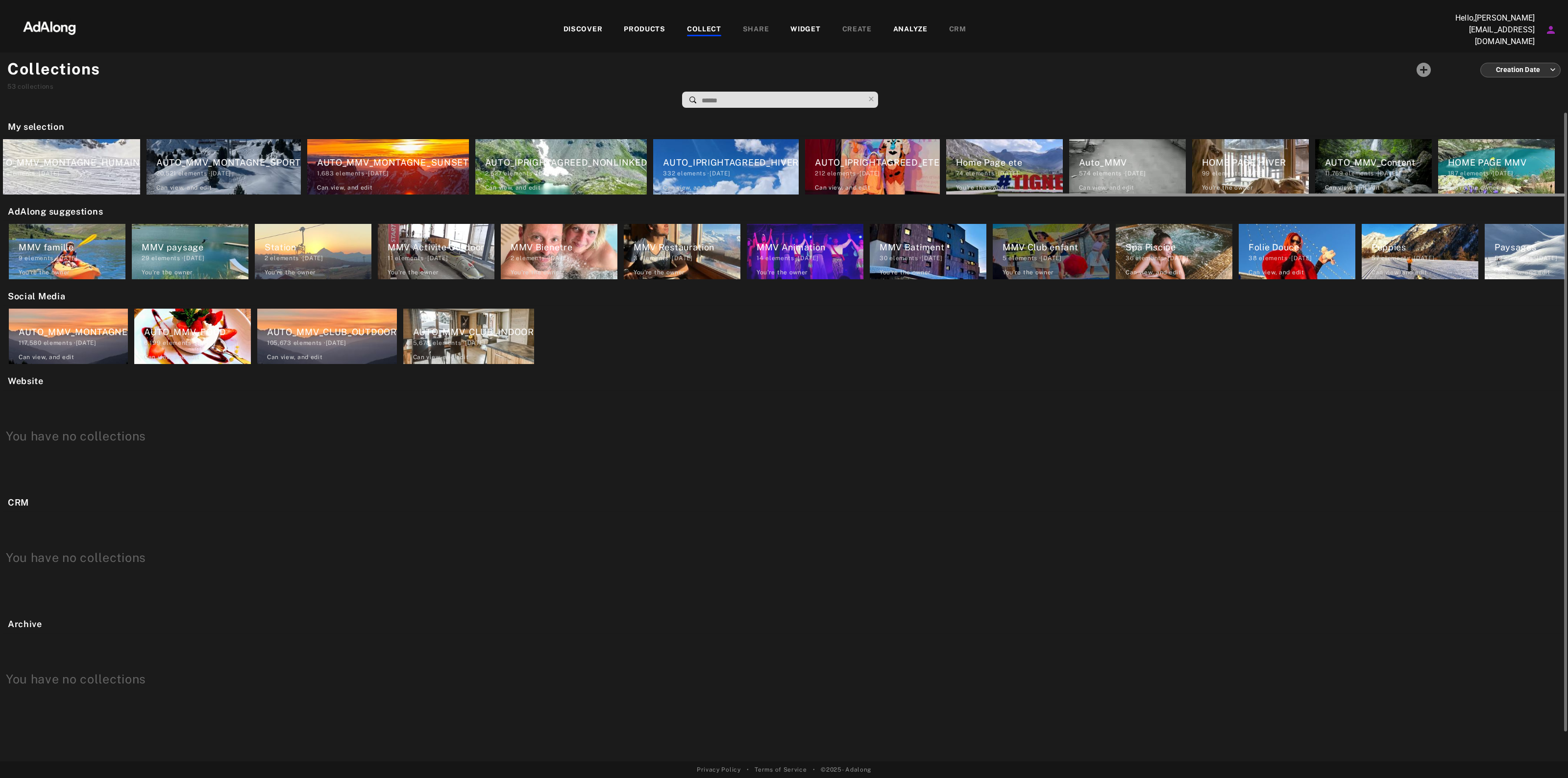
drag, startPoint x: 1052, startPoint y: 191, endPoint x: 1224, endPoint y: 186, distance: 172.1
click at [1224, 186] on div "AUTO_Defiserreche 0 elements · [DATE] Can view , and edit AUTO_Defi2domaines 0 …" at bounding box center [784, 167] width 1562 height 61
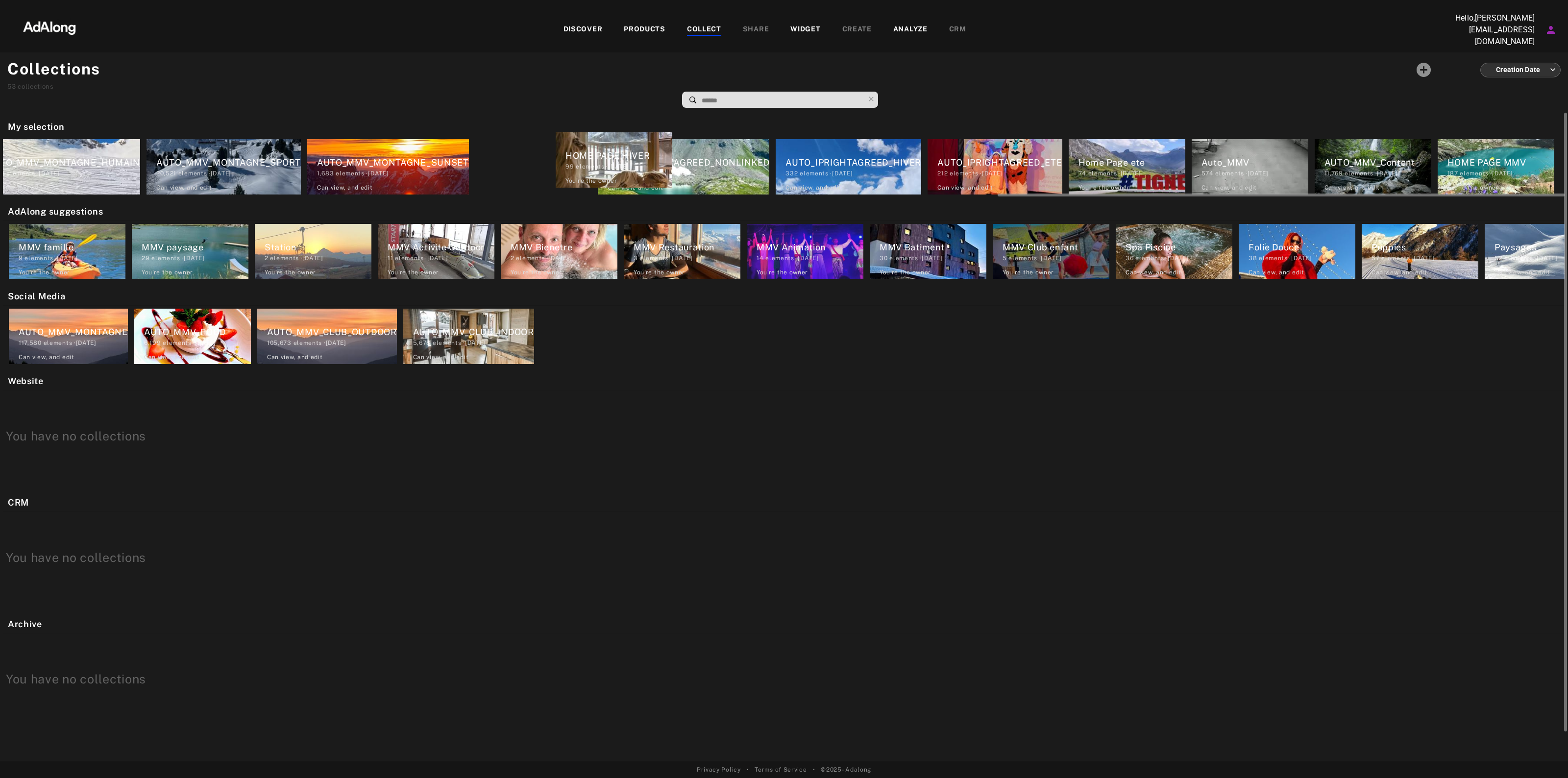
drag, startPoint x: 1237, startPoint y: 157, endPoint x: 599, endPoint y: 153, distance: 638.0
click at [588, 153] on div "AUTO_Defiserreche 0 elements · [DATE] Can view , and edit AUTO_Defi2domaines 0 …" at bounding box center [784, 167] width 1562 height 61
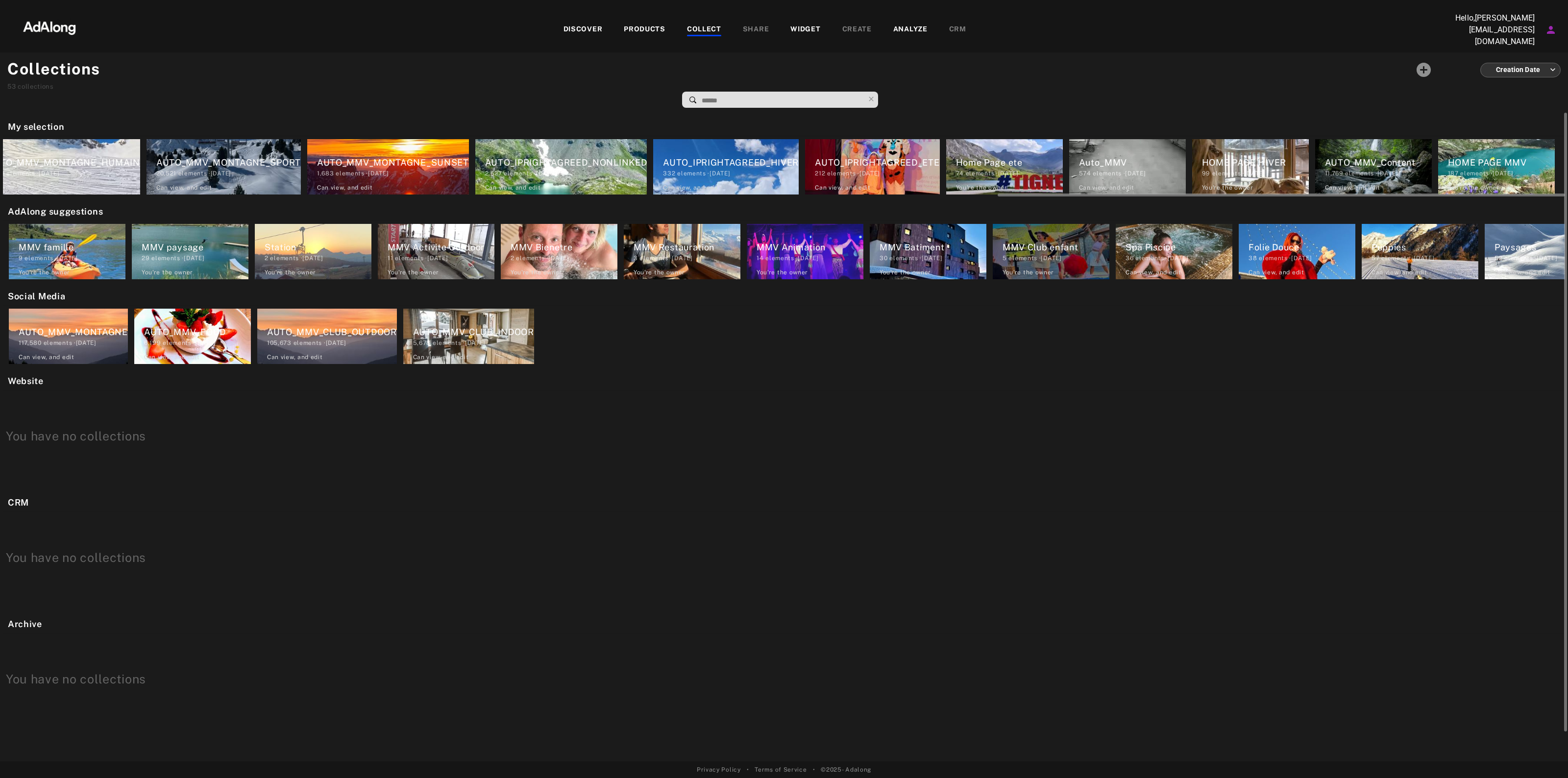
click at [520, 157] on div "AUTO_IPRIGHTAGREED_NONLINKED" at bounding box center [566, 162] width 162 height 13
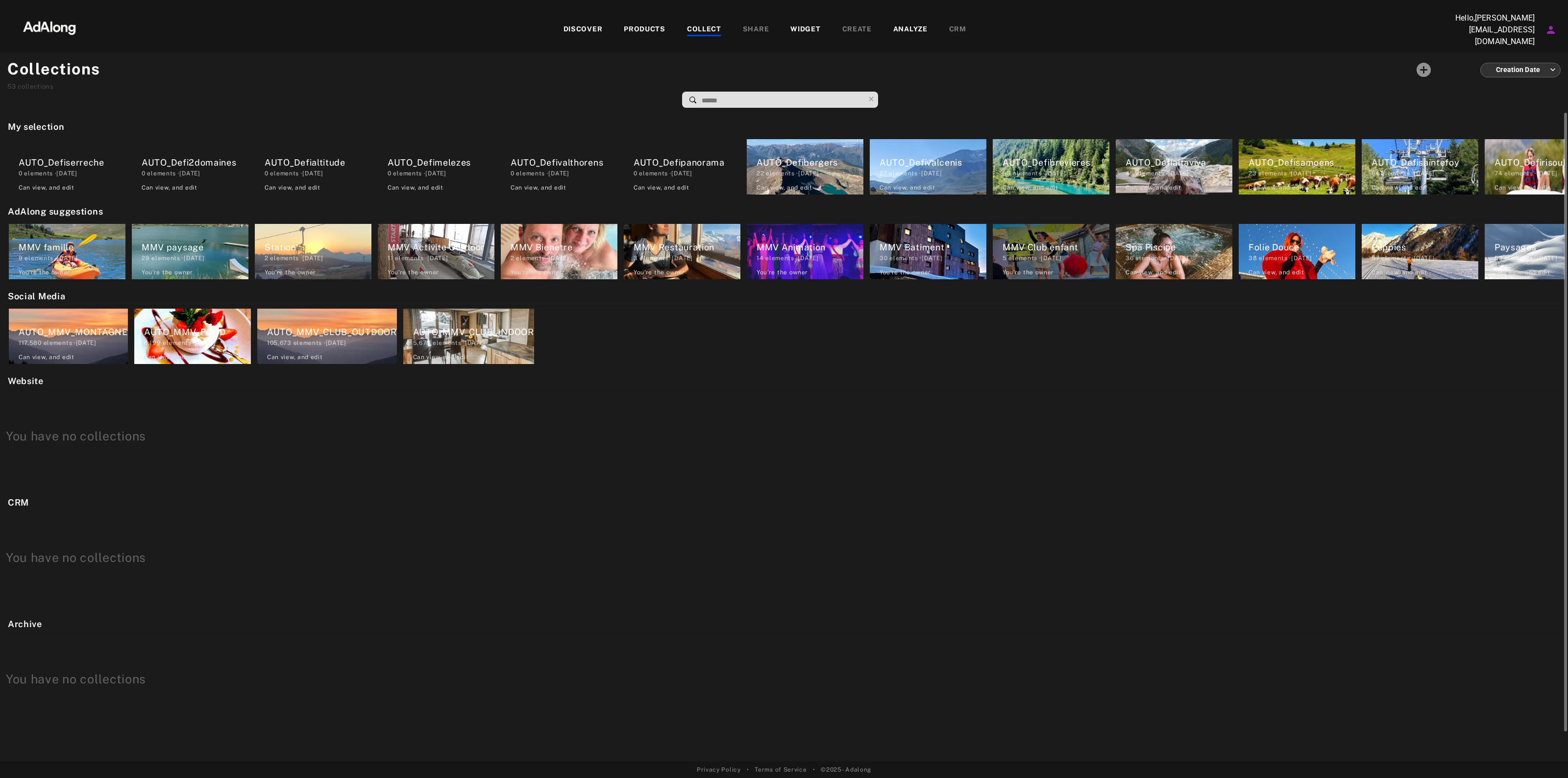
click at [1505, 198] on div "My selection AUTO_Defiserreche 0 elements · [DATE] Can view , and edit AUTO_Def…" at bounding box center [784, 422] width 1568 height 619
drag, startPoint x: 1510, startPoint y: 198, endPoint x: 1504, endPoint y: 196, distance: 6.3
click at [1510, 197] on div "My selection AUTO_Defiserreche 0 elements · [DATE] Can view , and edit AUTO_Def…" at bounding box center [784, 422] width 1568 height 619
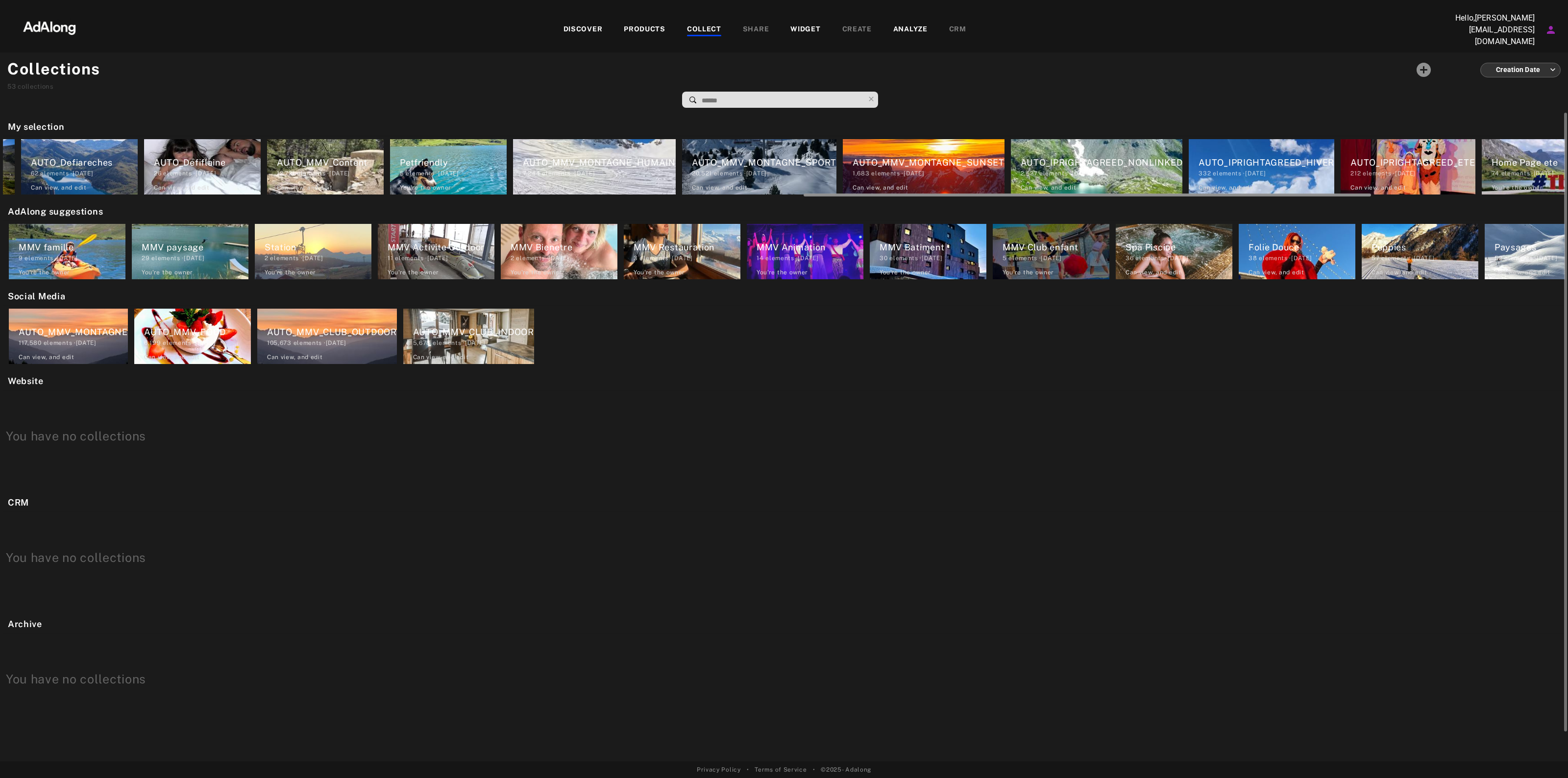
scroll to position [0, 2737]
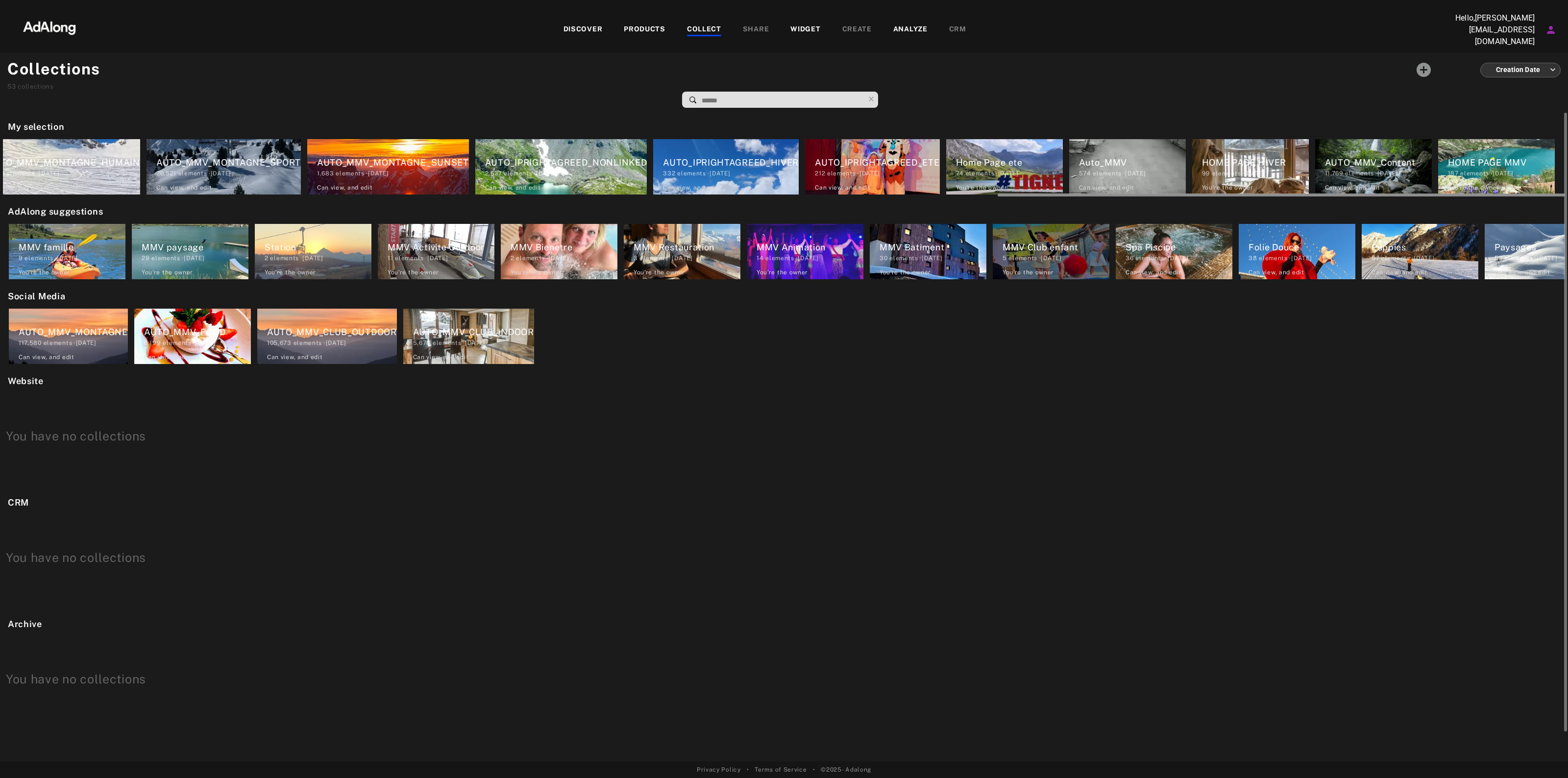
drag, startPoint x: 522, startPoint y: 190, endPoint x: 1491, endPoint y: 187, distance: 969.0
click at [1547, 196] on div "My selection AUTO_Defiserreche 0 elements · [DATE] Can view , and edit AUTO_Def…" at bounding box center [784, 422] width 1568 height 619
click at [1259, 155] on div "HOME PAGE HIVER" at bounding box center [1256, 162] width 107 height 13
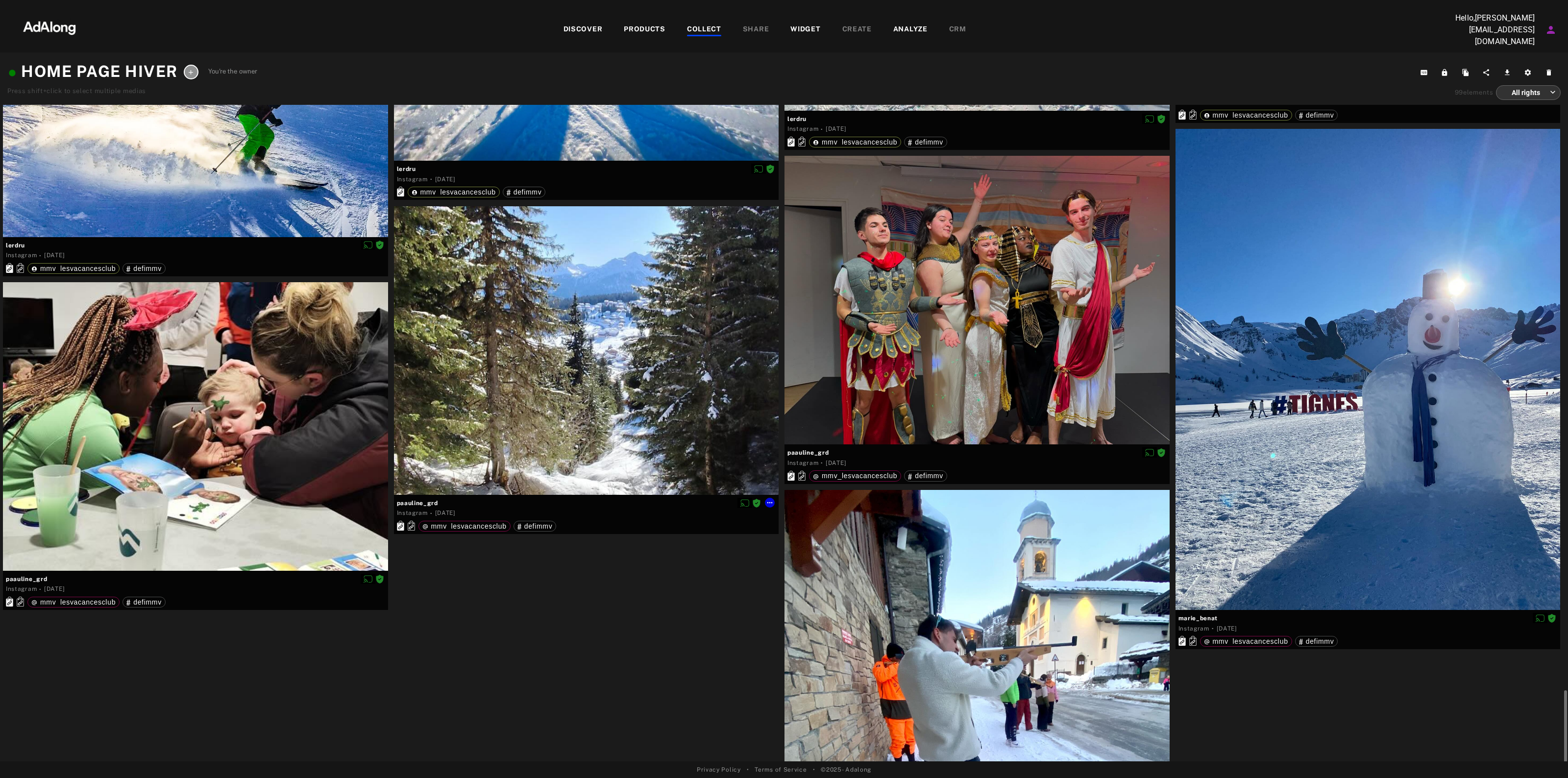
scroll to position [4721, 0]
